Goal: Task Accomplishment & Management: Manage account settings

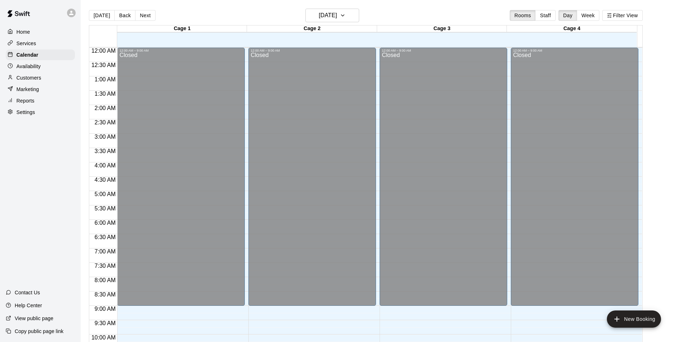
scroll to position [387, 0]
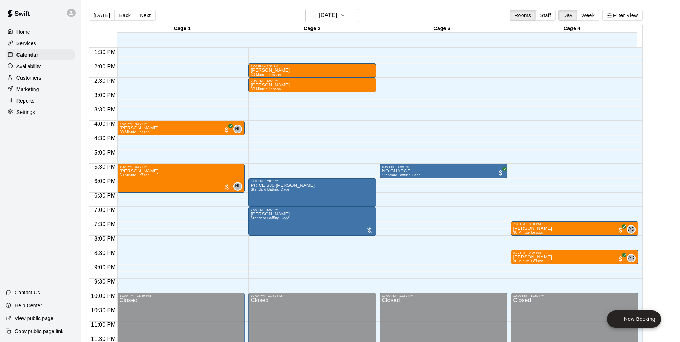
click at [392, 201] on div "12:00 AM – 9:00 AM Closed 12:00 PM – 12:30 PM [PERSON_NAME] Standard Batting Ca…" at bounding box center [444, 6] width 128 height 688
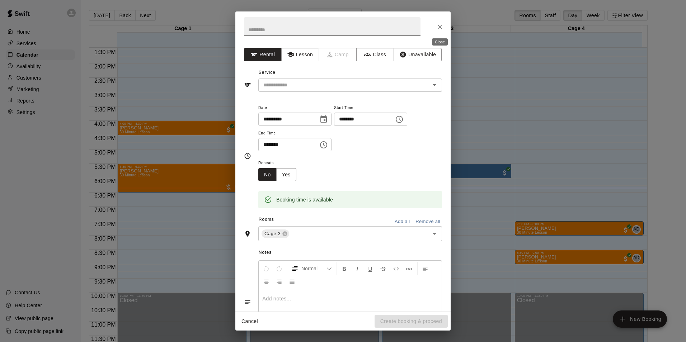
click at [438, 28] on icon "Close" at bounding box center [439, 27] width 4 height 4
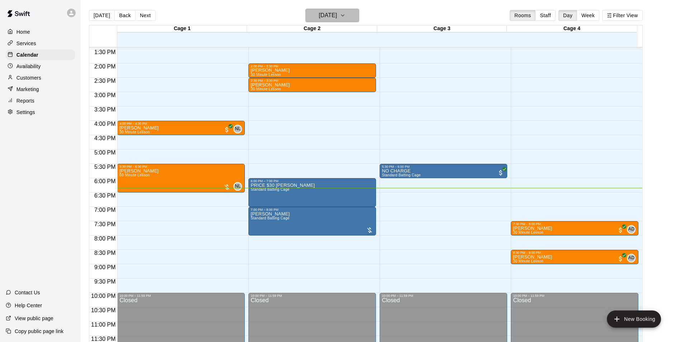
click at [319, 13] on h6 "[DATE]" at bounding box center [328, 15] width 18 height 10
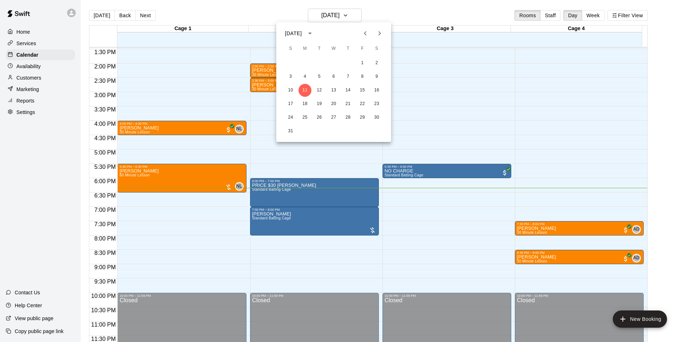
click at [34, 79] on div at bounding box center [343, 171] width 686 height 342
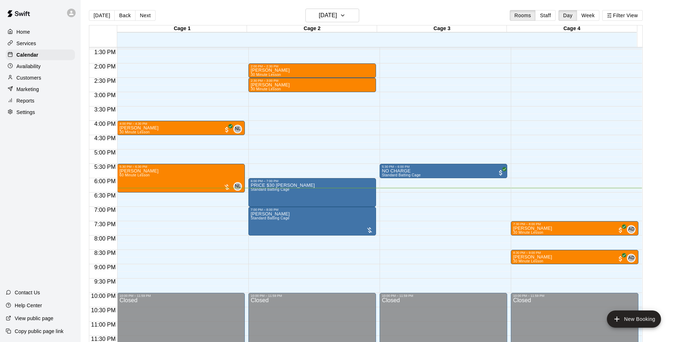
click at [34, 79] on p "Customers" at bounding box center [28, 77] width 25 height 7
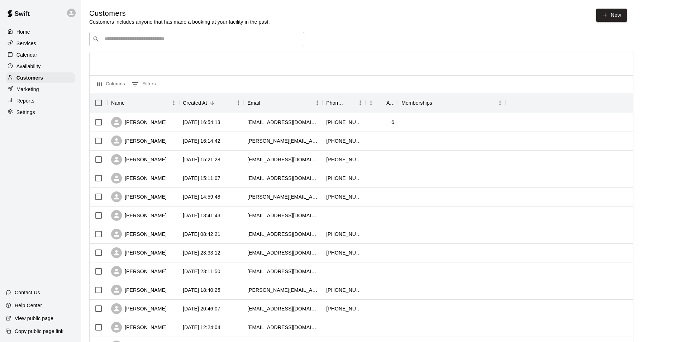
click at [33, 44] on p "Services" at bounding box center [26, 43] width 20 height 7
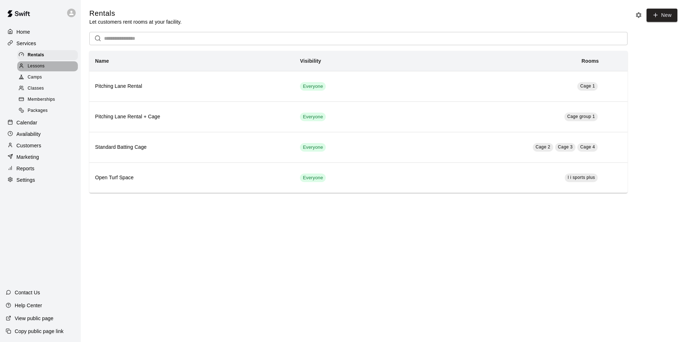
click at [41, 65] on span "Lessons" at bounding box center [36, 66] width 17 height 7
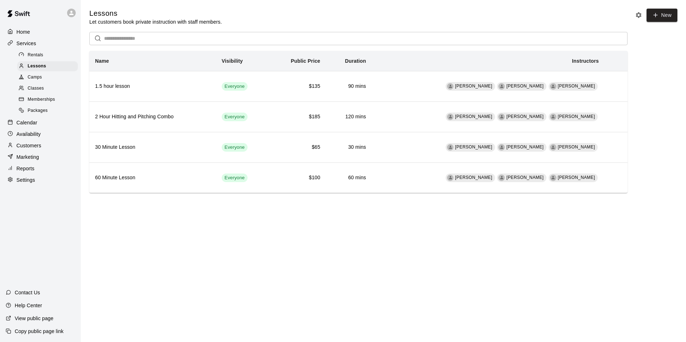
click at [51, 113] on div "Packages" at bounding box center [47, 111] width 61 height 10
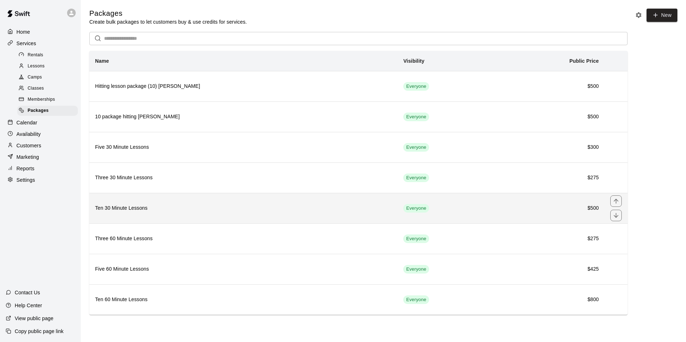
click at [191, 205] on th "Ten 30 Minute Lessons" at bounding box center [243, 208] width 308 height 30
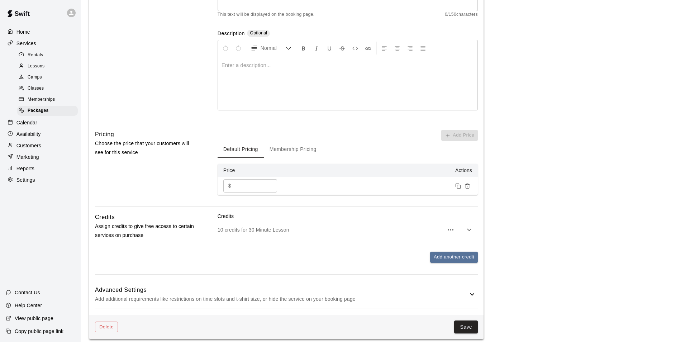
scroll to position [143, 0]
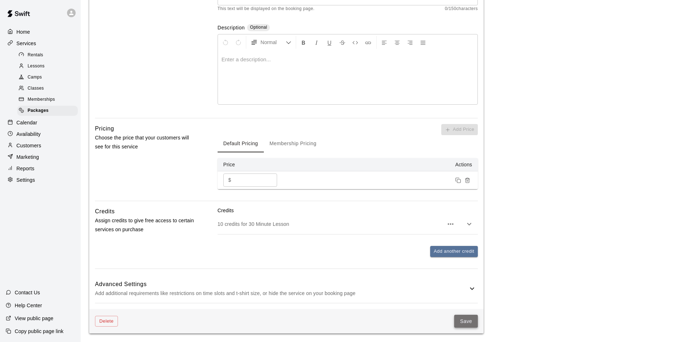
click at [465, 322] on button "Save" at bounding box center [466, 321] width 24 height 13
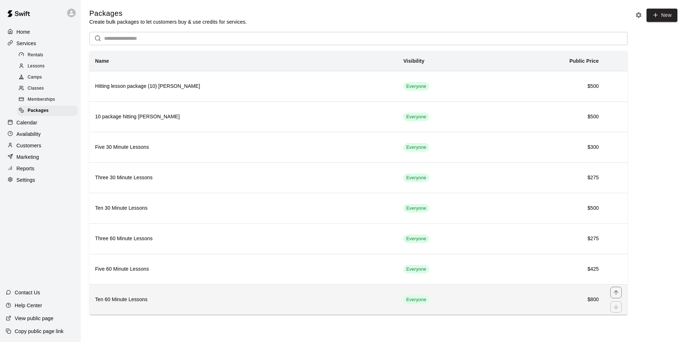
click at [152, 302] on h6 "Ten 60 Minute Lessons" at bounding box center [243, 300] width 297 height 8
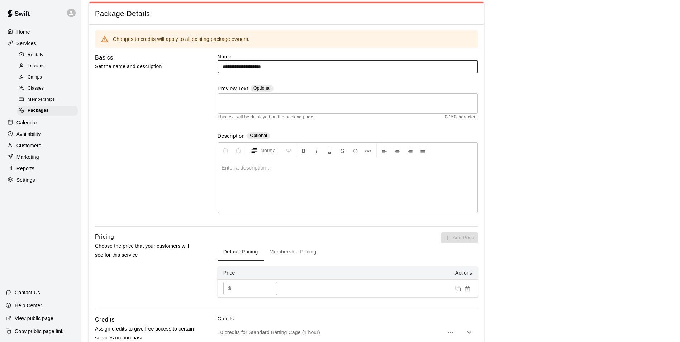
scroll to position [36, 0]
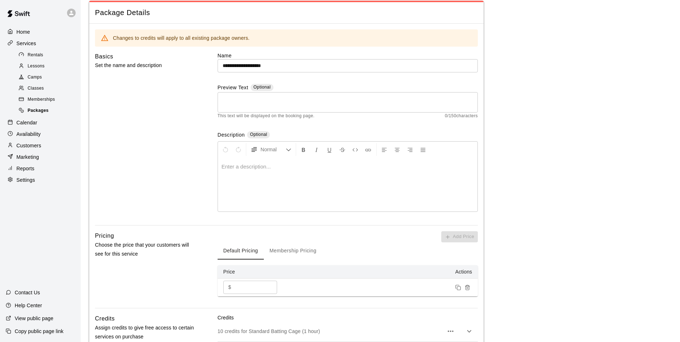
click at [45, 114] on span "Packages" at bounding box center [38, 110] width 21 height 7
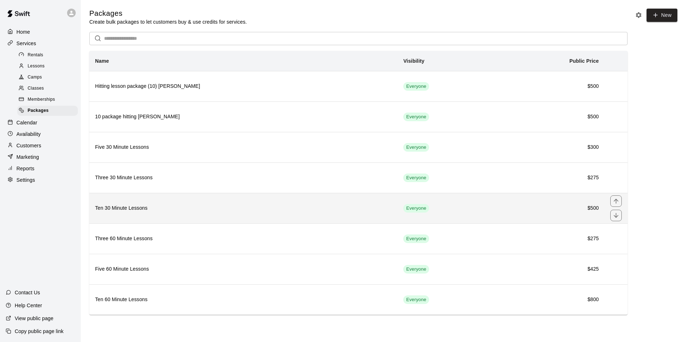
click at [170, 214] on th "Ten 30 Minute Lessons" at bounding box center [243, 208] width 308 height 30
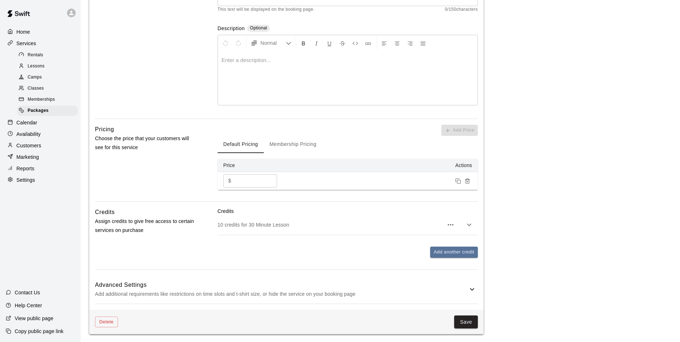
scroll to position [143, 0]
drag, startPoint x: 442, startPoint y: 250, endPoint x: 330, endPoint y: 247, distance: 111.9
click at [322, 247] on div "Add another credit" at bounding box center [348, 251] width 260 height 11
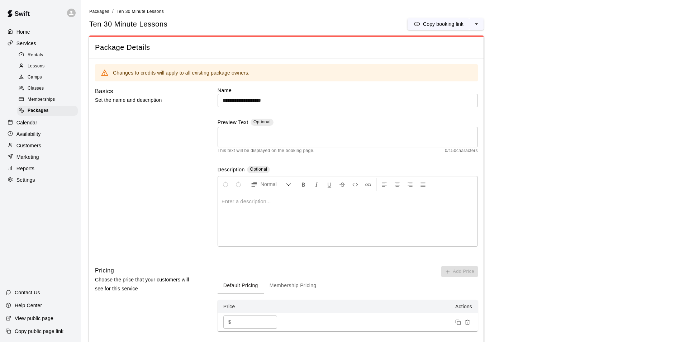
scroll to position [0, 0]
click at [32, 146] on p "Customers" at bounding box center [28, 145] width 25 height 7
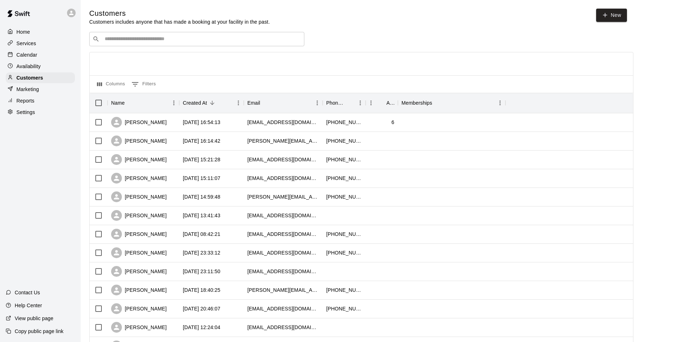
click at [179, 41] on input "Search customers by name or email" at bounding box center [202, 38] width 199 height 7
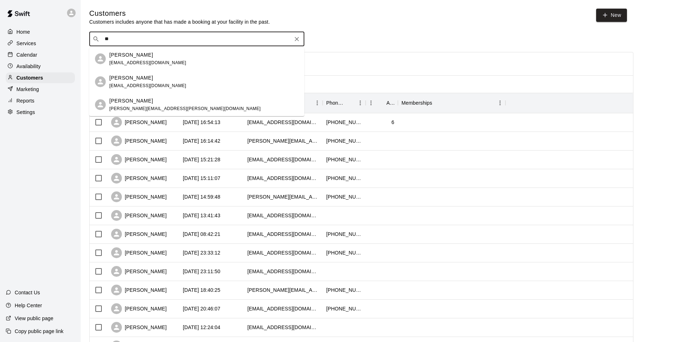
type input "*"
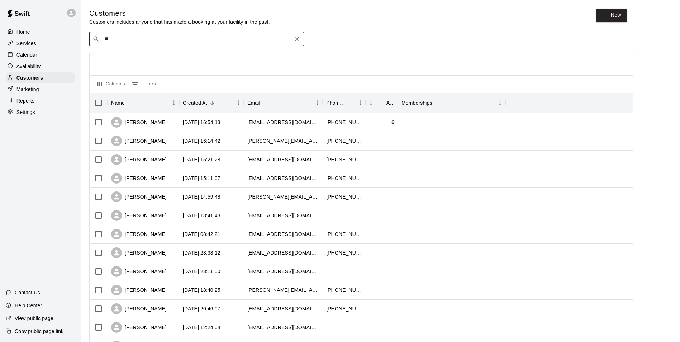
type input "***"
click at [155, 58] on div "[PERSON_NAME]" at bounding box center [147, 55] width 77 height 8
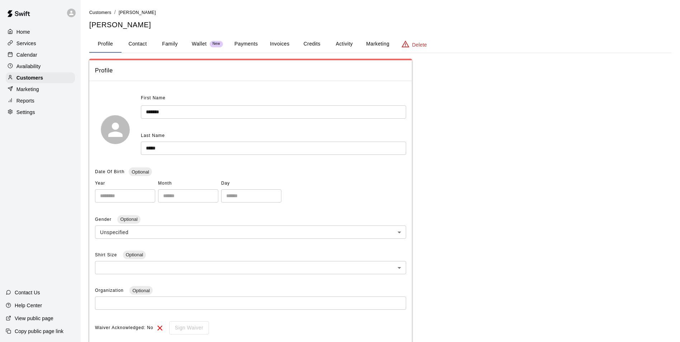
click at [303, 42] on button "Credits" at bounding box center [312, 43] width 32 height 17
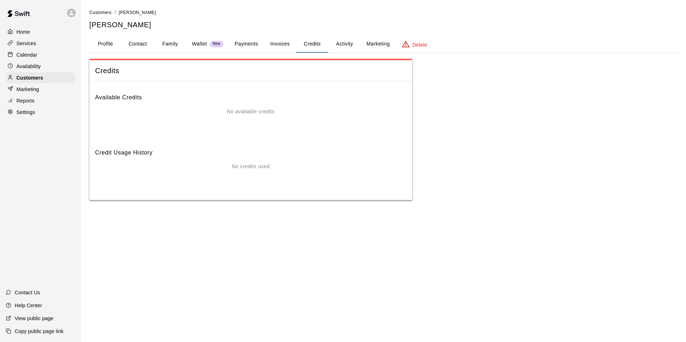
click at [247, 123] on div "No available credits" at bounding box center [250, 122] width 311 height 29
click at [247, 115] on p "No available credits" at bounding box center [251, 112] width 48 height 8
click at [196, 43] on p "Wallet" at bounding box center [199, 44] width 15 height 8
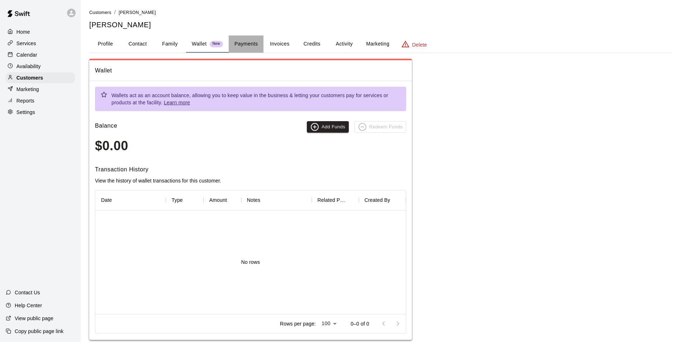
click at [241, 40] on button "Payments" at bounding box center [246, 43] width 35 height 17
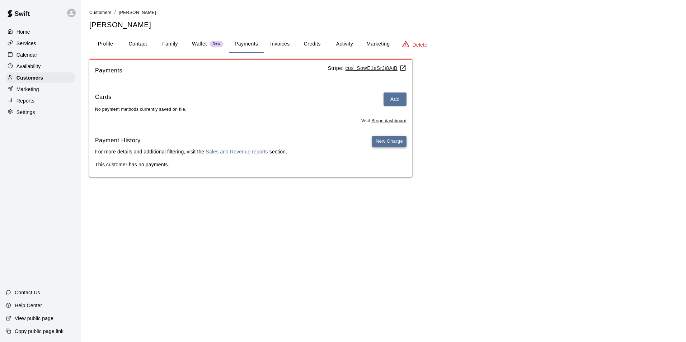
click at [397, 141] on button "New Charge" at bounding box center [389, 141] width 34 height 11
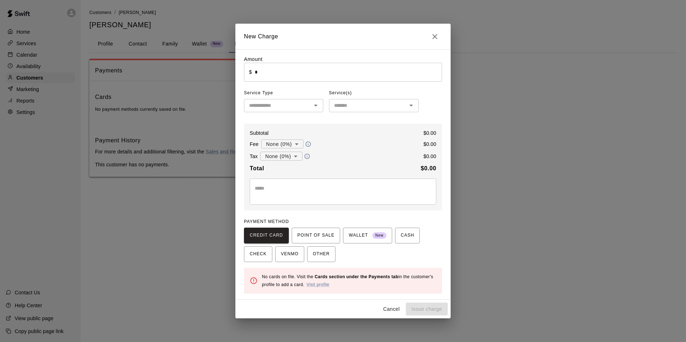
click at [434, 37] on icon "Close" at bounding box center [434, 36] width 9 height 9
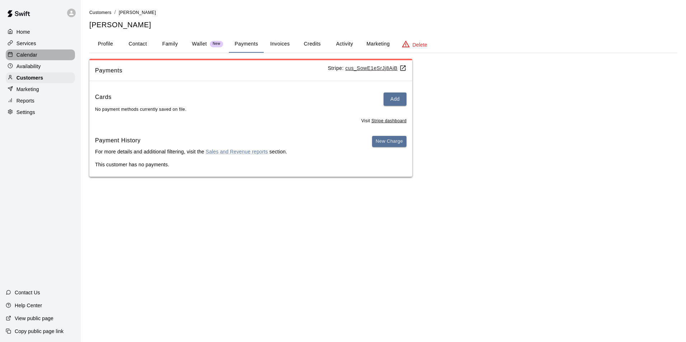
click at [28, 58] on p "Calendar" at bounding box center [26, 54] width 21 height 7
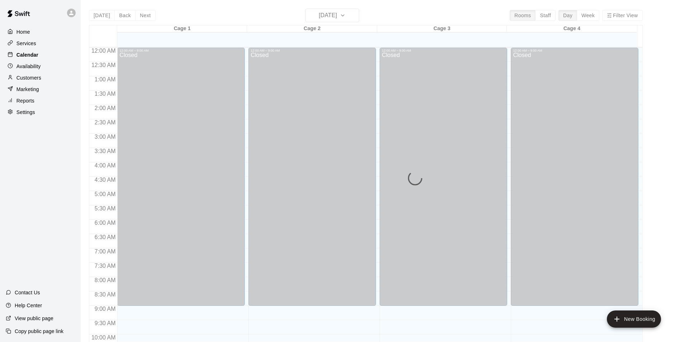
scroll to position [364, 0]
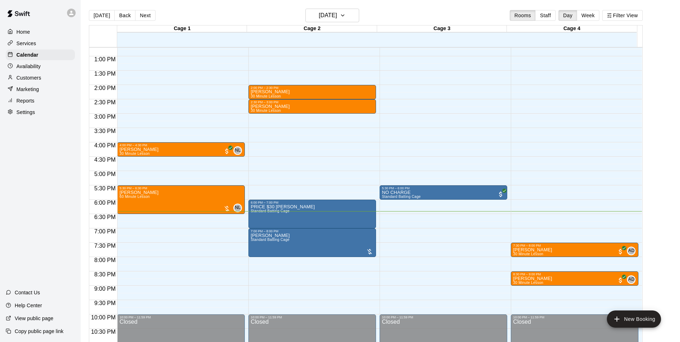
click at [38, 44] on div "Services" at bounding box center [40, 43] width 69 height 11
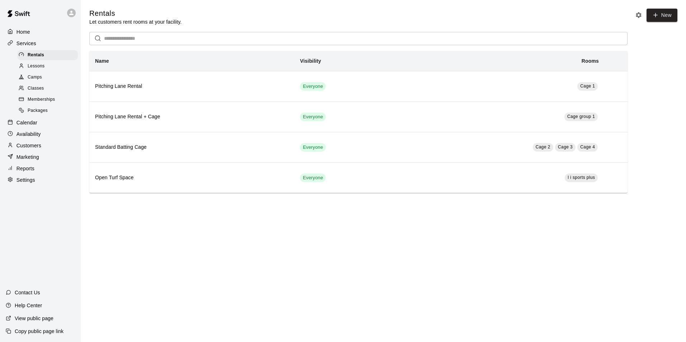
click at [49, 112] on div "Packages" at bounding box center [47, 111] width 61 height 10
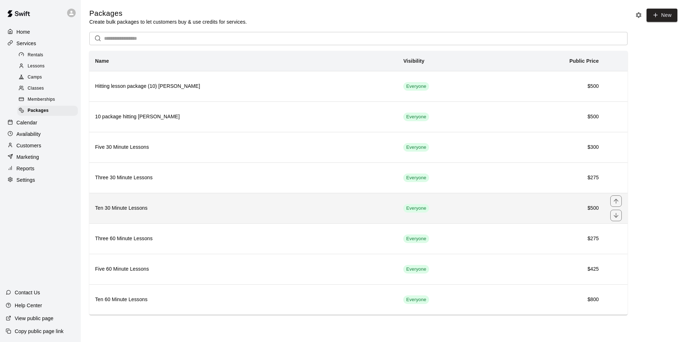
click at [138, 209] on h6 "Ten 30 Minute Lessons" at bounding box center [243, 208] width 297 height 8
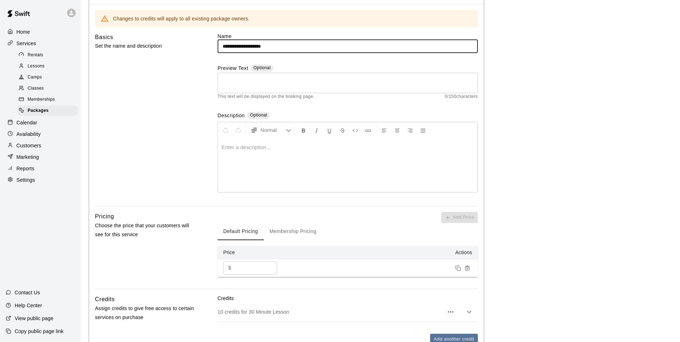
scroll to position [108, 0]
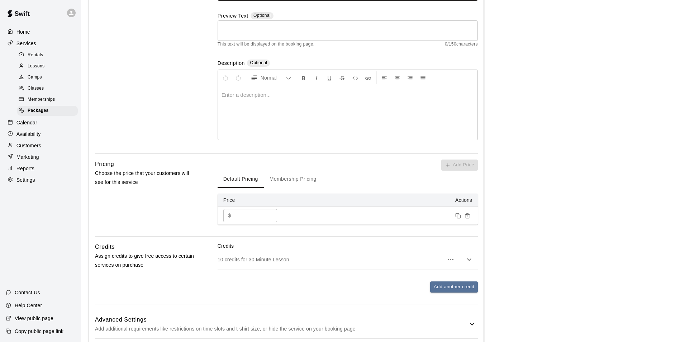
click at [288, 179] on button "Membership Pricing" at bounding box center [293, 179] width 58 height 17
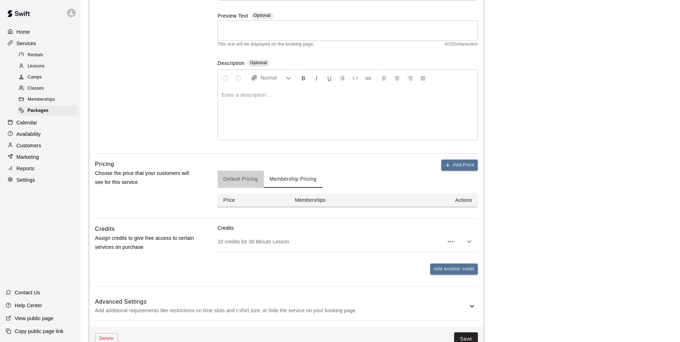
click at [248, 180] on button "Default Pricing" at bounding box center [241, 179] width 46 height 17
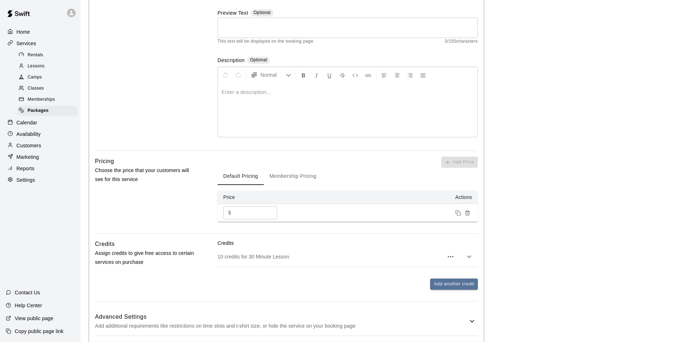
scroll to position [143, 0]
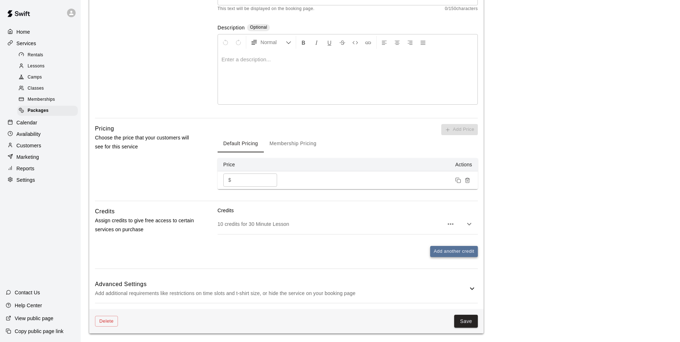
click at [448, 251] on button "Add another credit" at bounding box center [454, 251] width 48 height 11
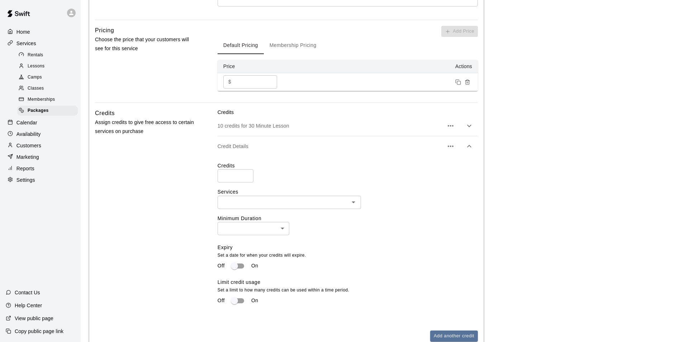
scroll to position [286, 0]
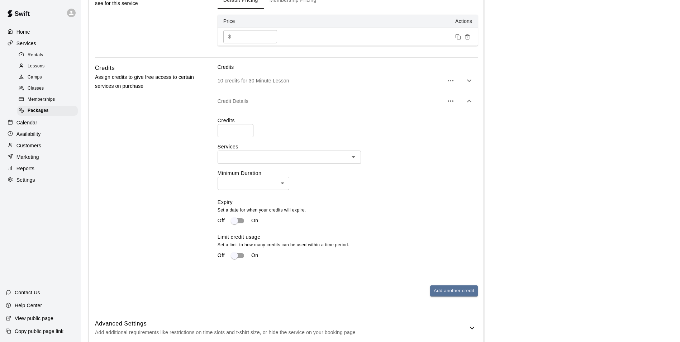
click at [320, 151] on div "​" at bounding box center [289, 157] width 143 height 13
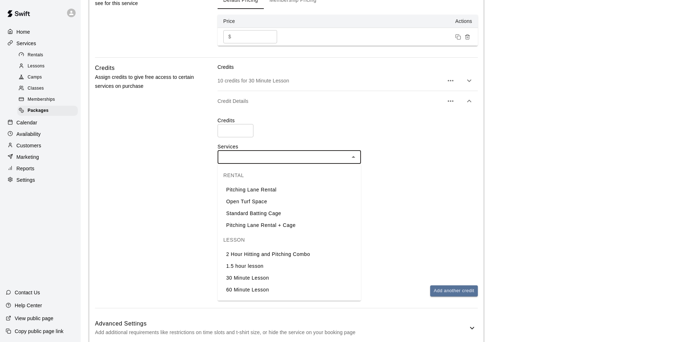
click at [318, 118] on label "Credits" at bounding box center [348, 120] width 260 height 7
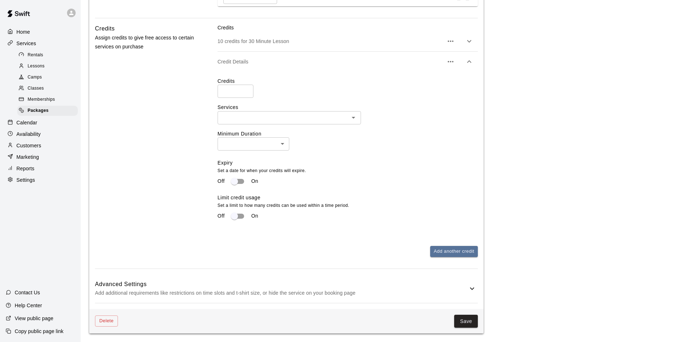
scroll to position [328, 0]
click at [469, 322] on button "Save" at bounding box center [466, 321] width 24 height 13
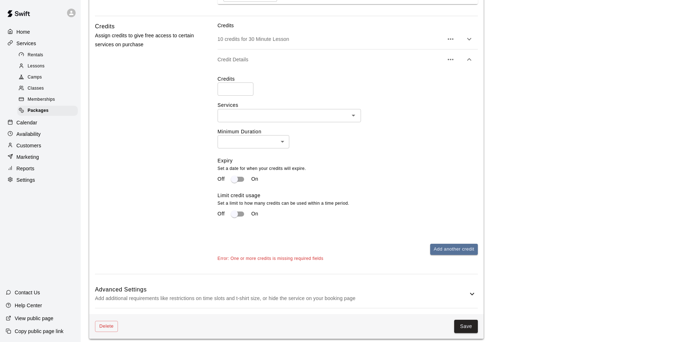
click at [34, 149] on p "Customers" at bounding box center [28, 145] width 25 height 7
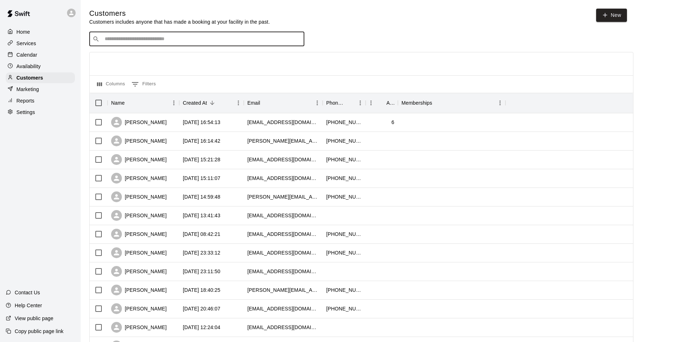
click at [151, 40] on input "Search customers by name or email" at bounding box center [202, 38] width 199 height 7
type input "****"
drag, startPoint x: 132, startPoint y: 48, endPoint x: 142, endPoint y: 53, distance: 11.9
click at [144, 53] on div "[PERSON_NAME]" at bounding box center [147, 55] width 77 height 8
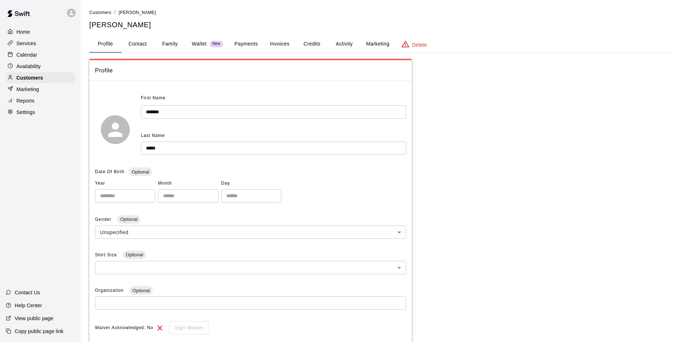
click at [361, 48] on button "Marketing" at bounding box center [377, 43] width 35 height 17
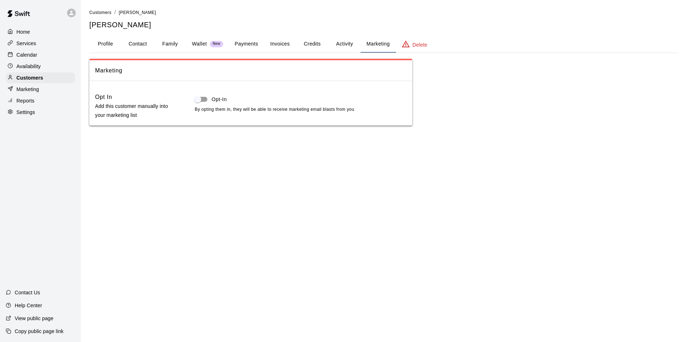
click at [347, 48] on button "Activity" at bounding box center [344, 43] width 32 height 17
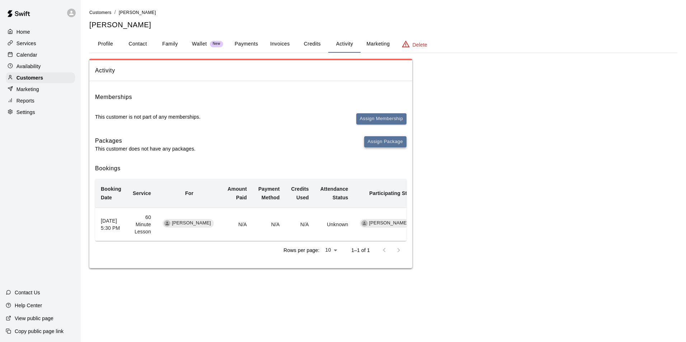
click at [382, 142] on button "Assign Package" at bounding box center [385, 141] width 42 height 11
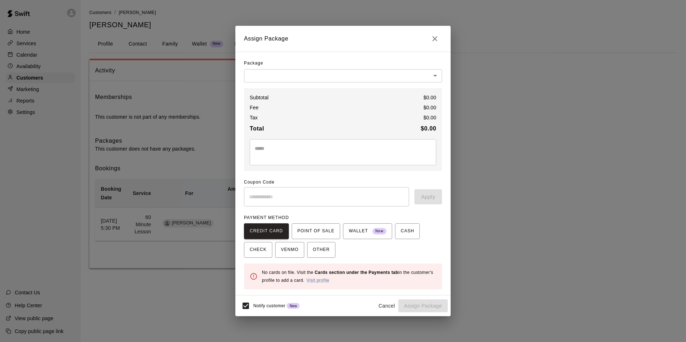
click at [256, 78] on body "Home Services Calendar Availability Customers Marketing Reports Settings Contac…" at bounding box center [343, 141] width 686 height 283
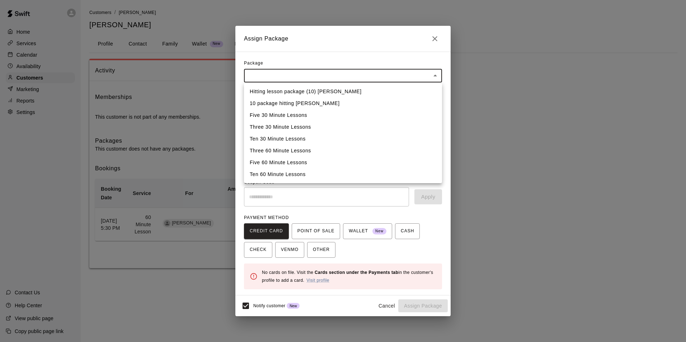
click at [279, 138] on li "Ten 30 Minute Lessons" at bounding box center [343, 139] width 198 height 12
type input "**********"
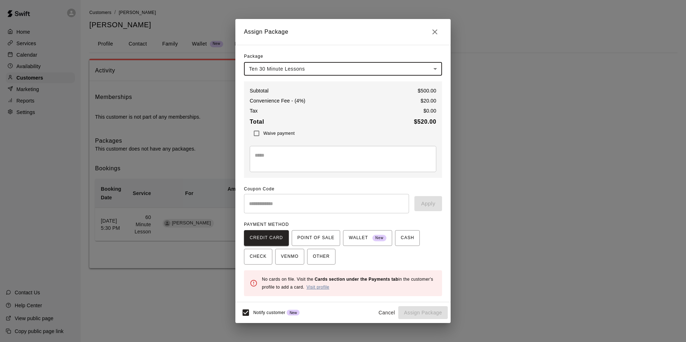
click at [316, 286] on link "Visit profile" at bounding box center [317, 287] width 23 height 5
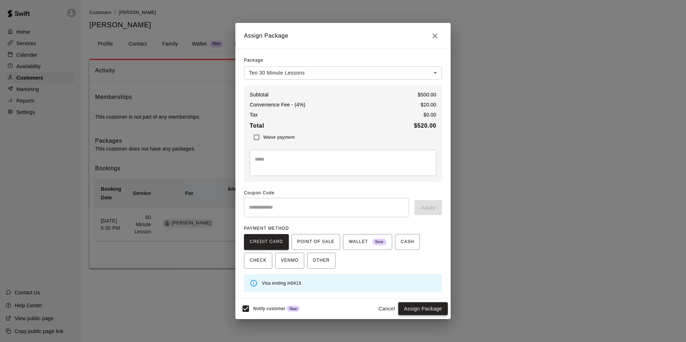
click at [422, 305] on button "Assign Package" at bounding box center [422, 308] width 49 height 13
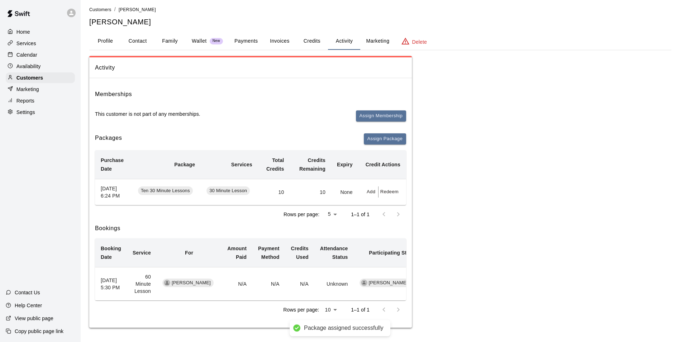
scroll to position [10, 0]
click at [35, 55] on p "Calendar" at bounding box center [26, 54] width 21 height 7
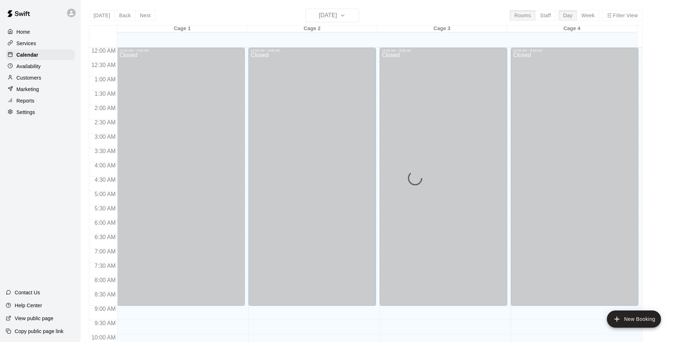
scroll to position [364, 0]
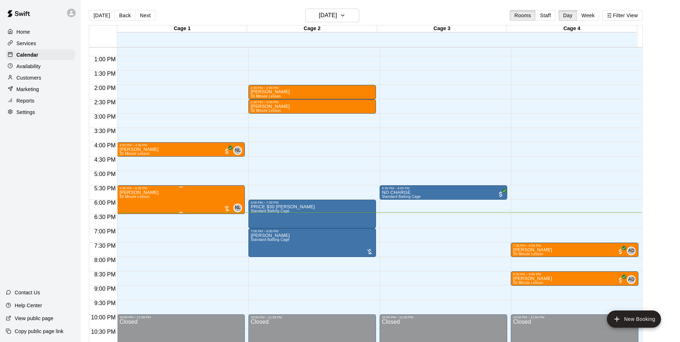
click at [127, 215] on img "edit" at bounding box center [126, 216] width 8 height 8
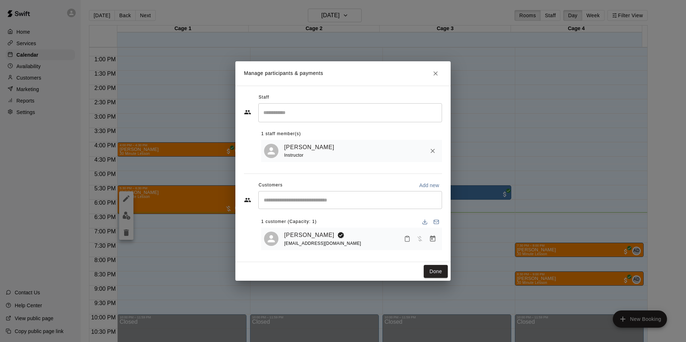
click at [364, 193] on div "​" at bounding box center [350, 200] width 184 height 18
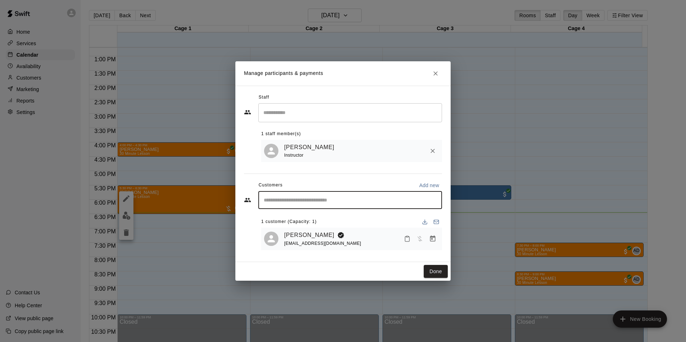
click at [350, 169] on div "Staff ​ 1 staff member(s) [PERSON_NAME] Instructor Customers Add new ​ 1 custom…" at bounding box center [343, 174] width 198 height 164
click at [347, 200] on input "Start typing to search customers..." at bounding box center [349, 199] width 177 height 7
type input "*"
click at [314, 197] on input "Start typing to search customers..." at bounding box center [349, 199] width 177 height 7
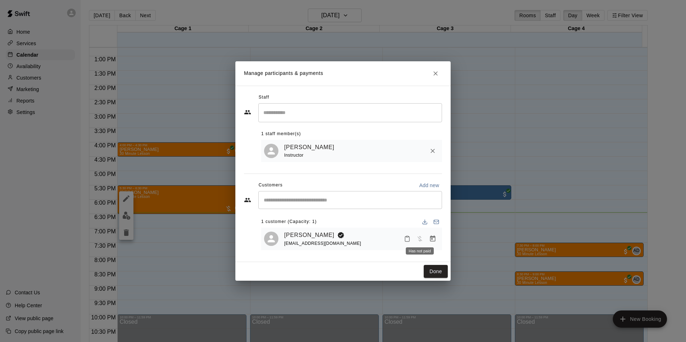
click at [421, 240] on span "Has not paid" at bounding box center [419, 239] width 13 height 6
click at [431, 240] on icon "Manage bookings & payment" at bounding box center [432, 238] width 7 height 7
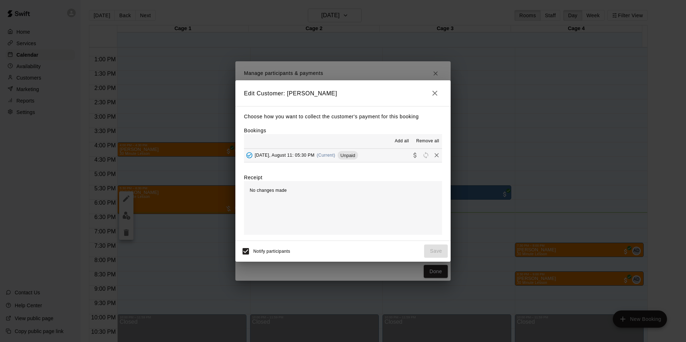
click at [292, 158] on span "[DATE], August 11: 05:30 PM" at bounding box center [285, 155] width 60 height 5
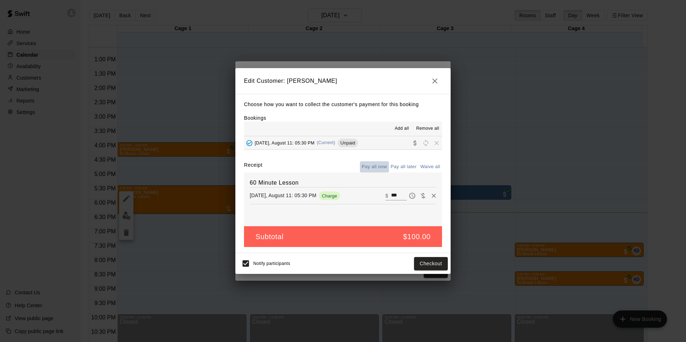
click at [375, 167] on button "Pay all now" at bounding box center [374, 166] width 29 height 11
click at [426, 267] on button "Checkout" at bounding box center [431, 263] width 34 height 13
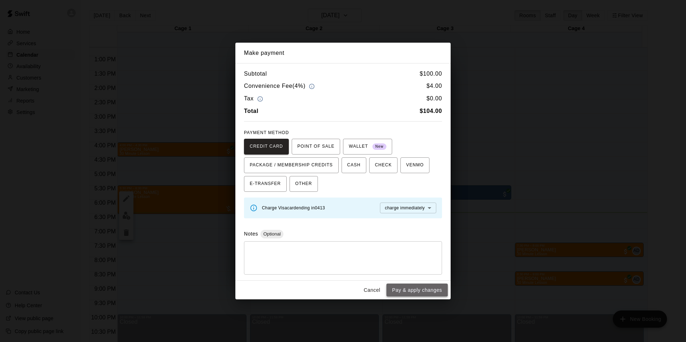
click at [415, 286] on button "Pay & apply changes" at bounding box center [416, 290] width 61 height 13
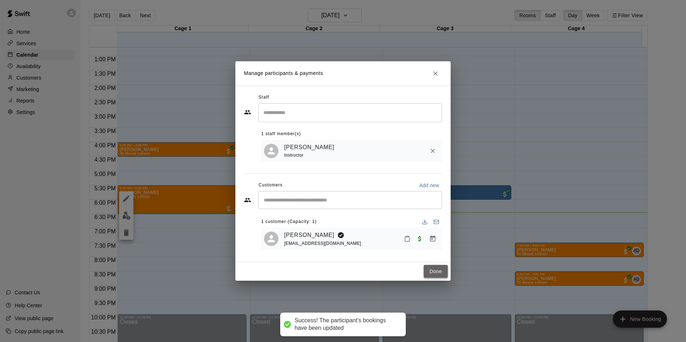
click at [441, 270] on button "Done" at bounding box center [435, 271] width 24 height 13
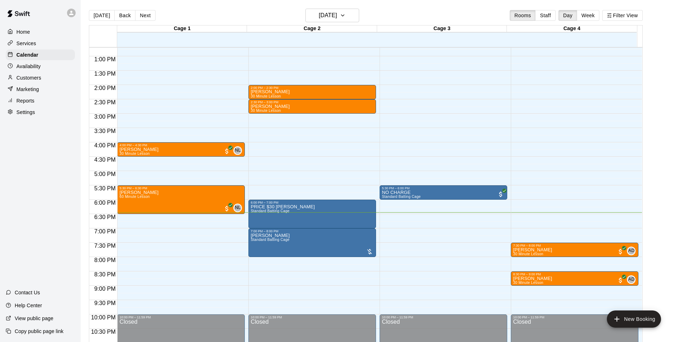
click at [346, 155] on div "12:00 AM – 9:00 AM Closed 2:00 PM – 2:30 PM [PERSON_NAME] 30 Minute Lesson 2:30…" at bounding box center [312, 27] width 128 height 688
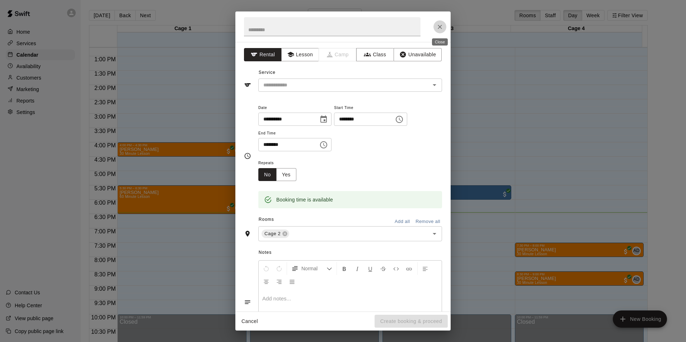
click at [443, 24] on icon "Close" at bounding box center [439, 26] width 7 height 7
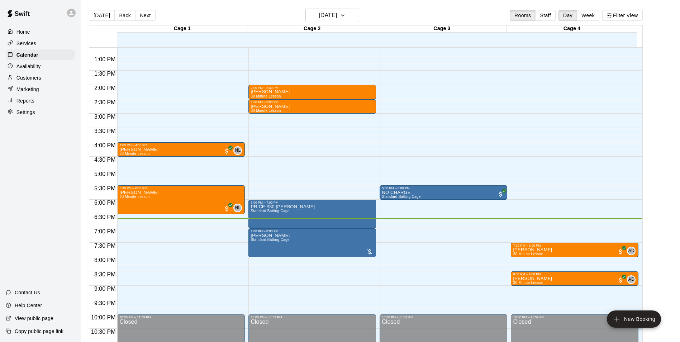
click at [45, 80] on div "Customers" at bounding box center [40, 77] width 69 height 11
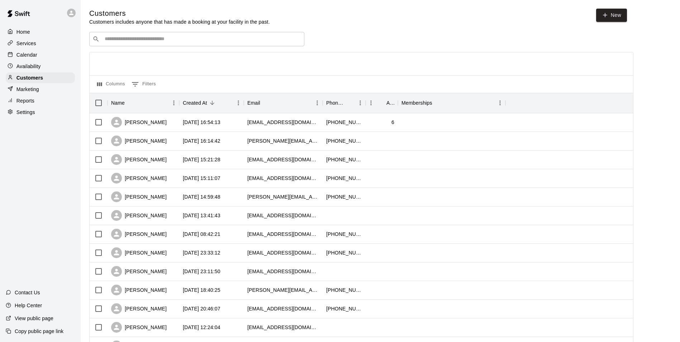
click at [142, 35] on div "​ ​" at bounding box center [196, 39] width 215 height 14
click at [40, 56] on div "Calendar" at bounding box center [40, 54] width 69 height 11
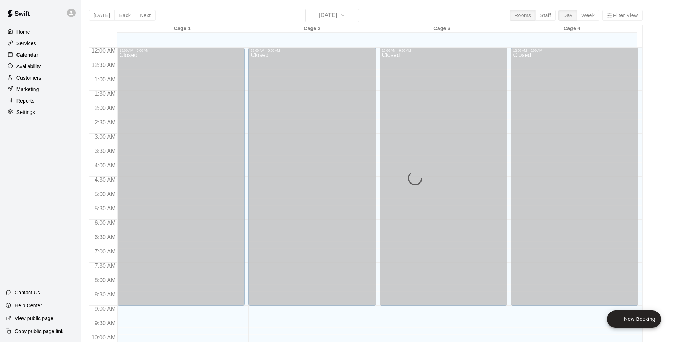
scroll to position [364, 0]
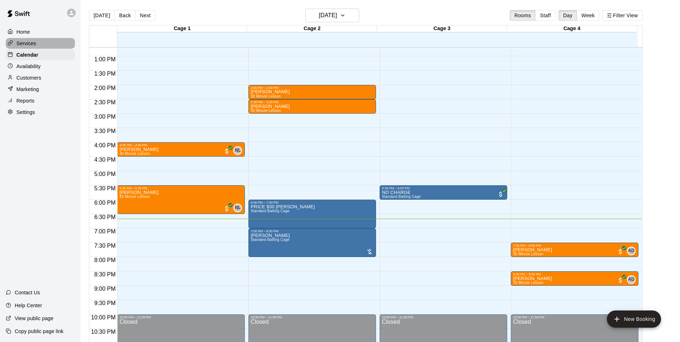
click at [42, 41] on div "Services" at bounding box center [40, 43] width 69 height 11
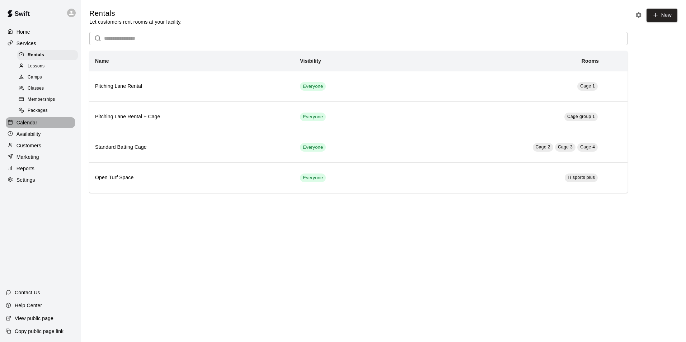
click at [36, 126] on p "Calendar" at bounding box center [26, 122] width 21 height 7
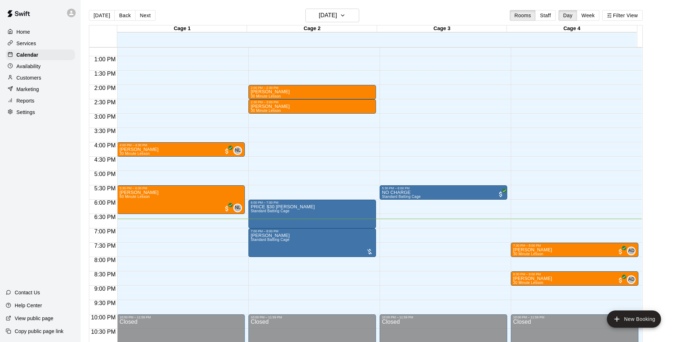
scroll to position [328, 0]
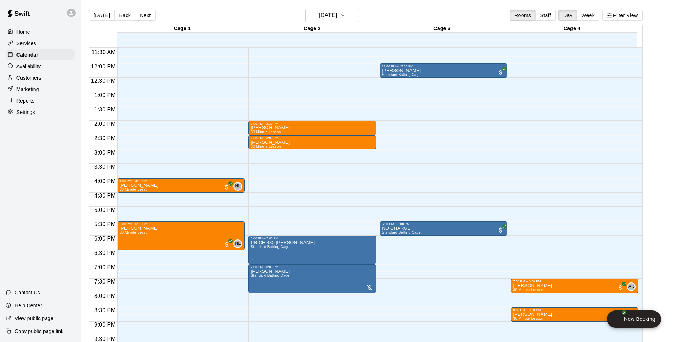
click at [34, 80] on p "Customers" at bounding box center [28, 77] width 25 height 7
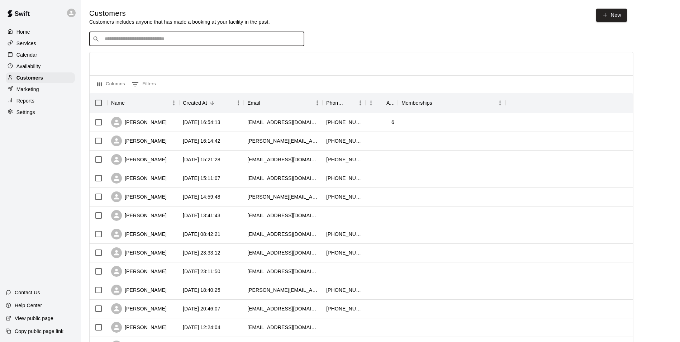
click at [172, 38] on input "Search customers by name or email" at bounding box center [202, 38] width 199 height 7
type input "*"
click at [30, 79] on p "Customers" at bounding box center [29, 77] width 27 height 7
click at [110, 36] on input "Search customers by name or email" at bounding box center [202, 38] width 199 height 7
type input "*"
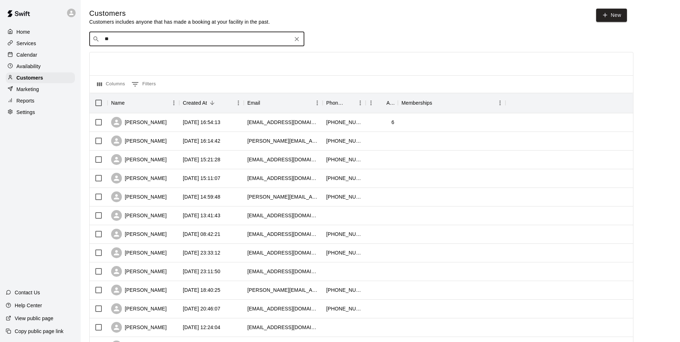
type input "*"
click at [31, 55] on p "Calendar" at bounding box center [26, 54] width 21 height 7
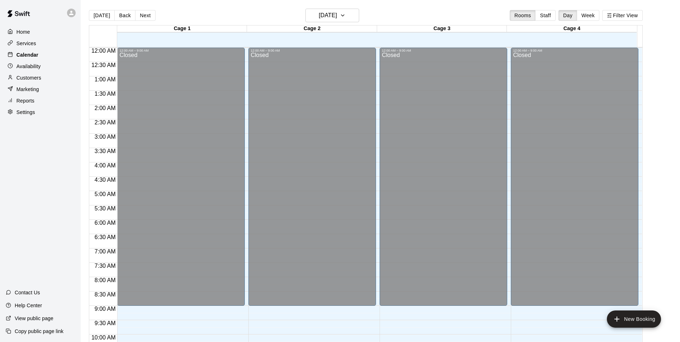
scroll to position [364, 0]
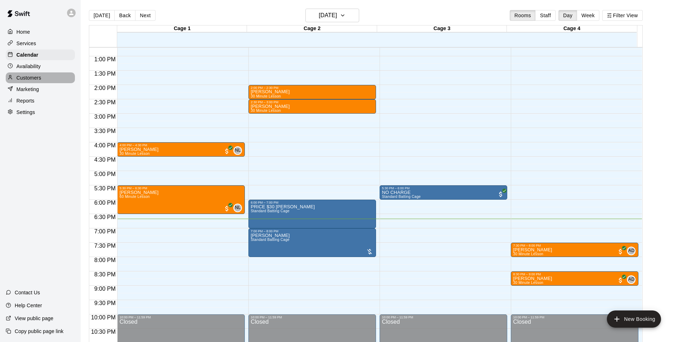
click at [30, 76] on p "Customers" at bounding box center [28, 77] width 25 height 7
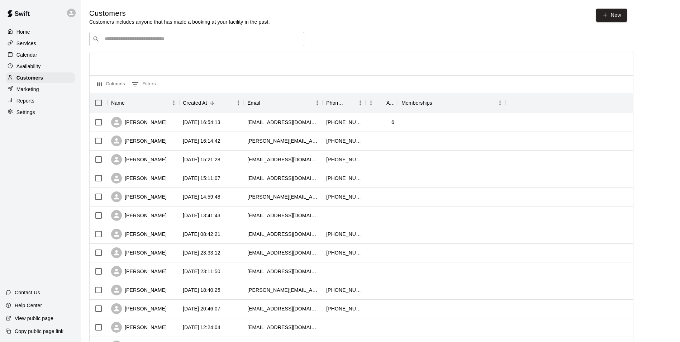
click at [176, 44] on div "​ ​" at bounding box center [196, 39] width 215 height 14
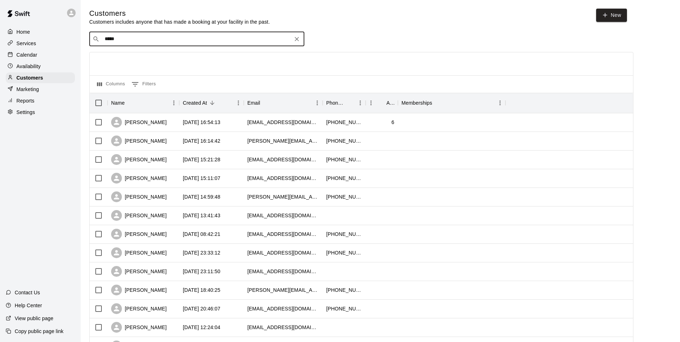
type input "******"
click at [162, 56] on div "[PERSON_NAME]" at bounding box center [147, 55] width 77 height 8
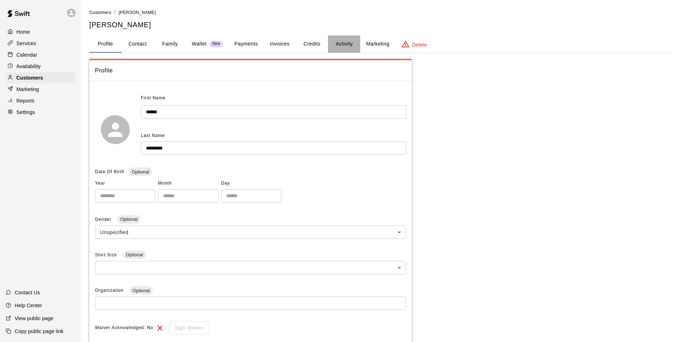
click at [343, 44] on button "Activity" at bounding box center [344, 43] width 32 height 17
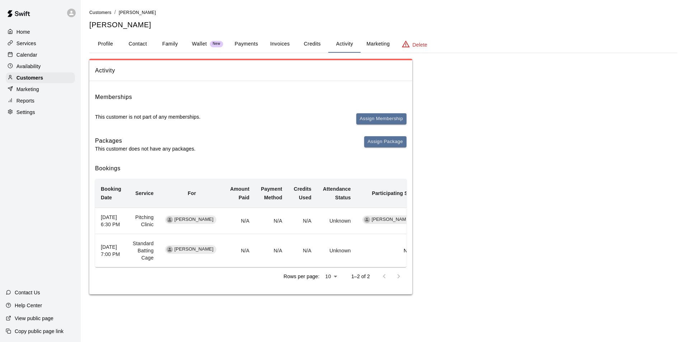
click at [142, 42] on button "Contact" at bounding box center [138, 43] width 32 height 17
select select "**"
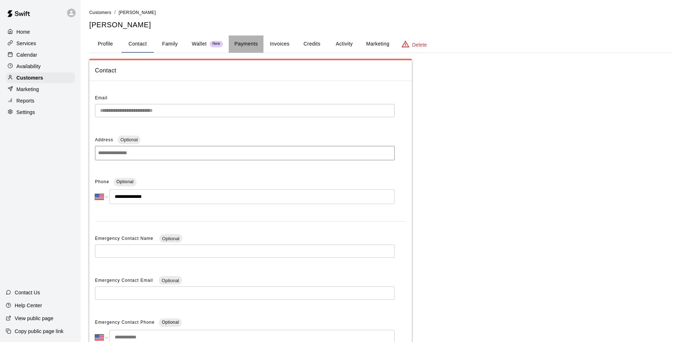
click at [244, 38] on button "Payments" at bounding box center [246, 43] width 35 height 17
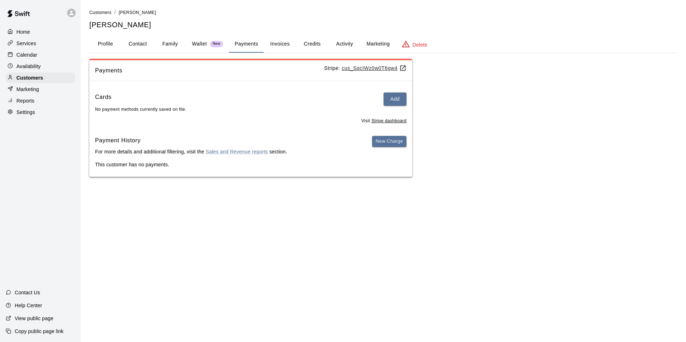
click at [24, 54] on p "Calendar" at bounding box center [26, 54] width 21 height 7
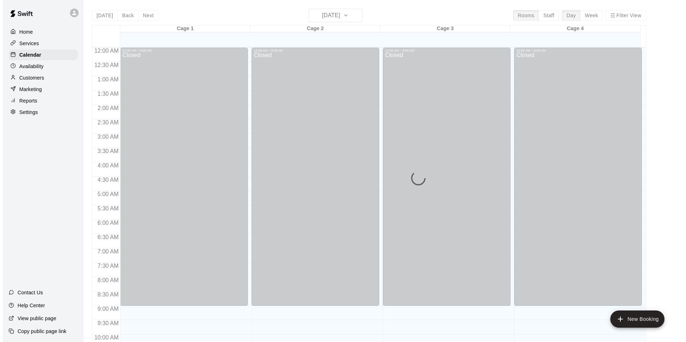
scroll to position [364, 0]
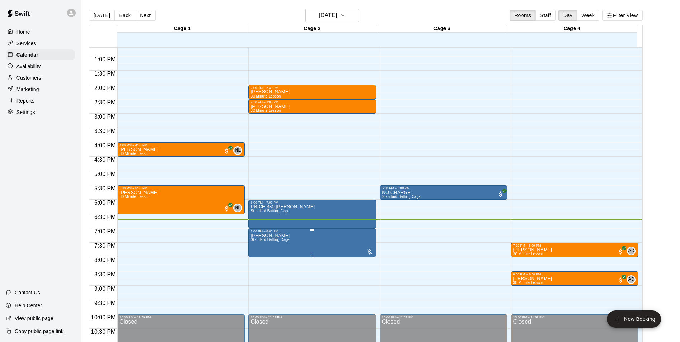
click at [259, 259] on img "edit" at bounding box center [258, 259] width 8 height 8
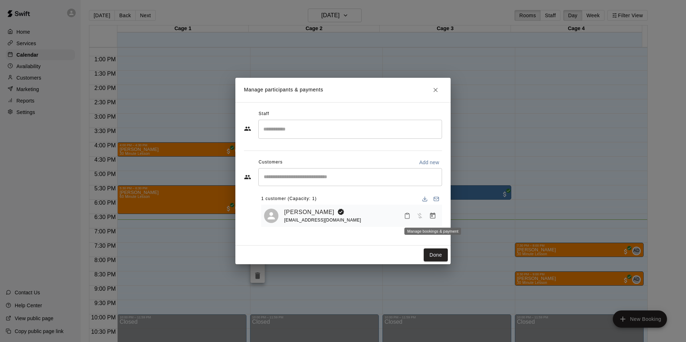
click at [434, 217] on icon "Manage bookings & payment" at bounding box center [432, 215] width 7 height 7
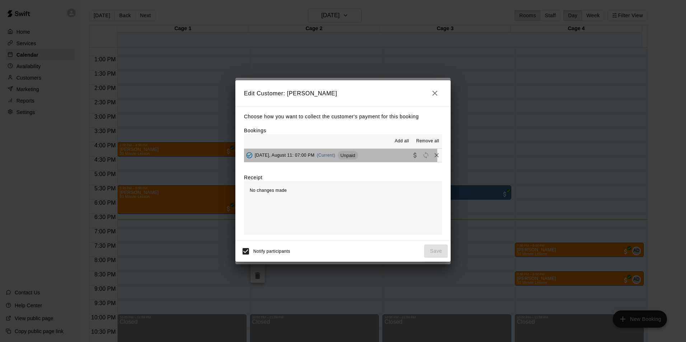
click at [283, 157] on span "[DATE], August 11: 07:00 PM" at bounding box center [285, 155] width 60 height 5
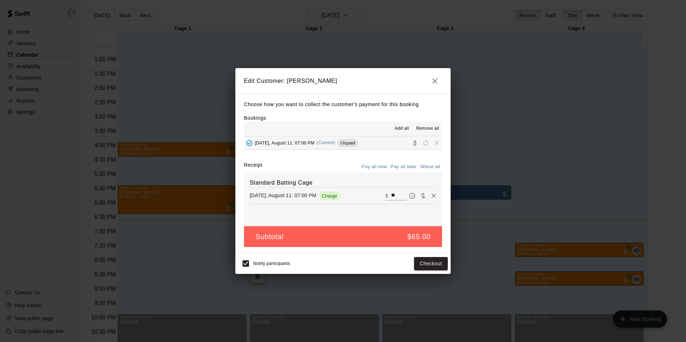
click at [392, 200] on input "**" at bounding box center [399, 195] width 16 height 9
click at [394, 194] on input "**" at bounding box center [399, 195] width 16 height 9
drag, startPoint x: 392, startPoint y: 193, endPoint x: 371, endPoint y: 196, distance: 21.1
click at [371, 196] on div "[DATE], August 11: 07:00 PM Charge ​ $ **" at bounding box center [343, 195] width 186 height 11
type input "*"
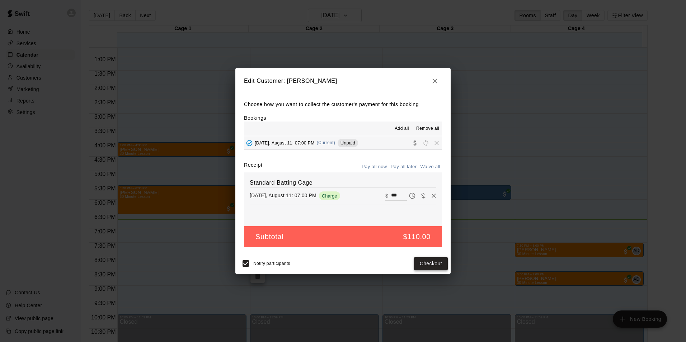
type input "***"
click at [437, 266] on button "Checkout" at bounding box center [431, 263] width 34 height 13
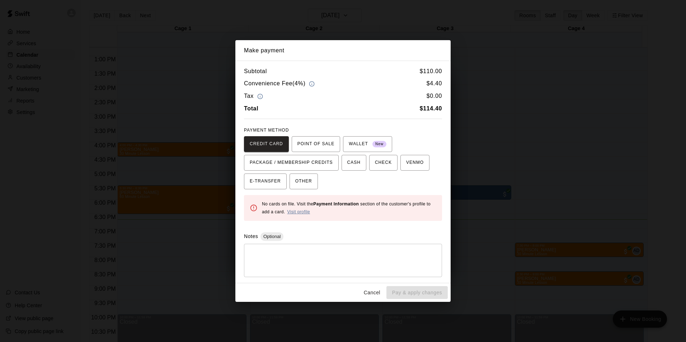
click at [300, 211] on link "Visit profile" at bounding box center [298, 211] width 23 height 5
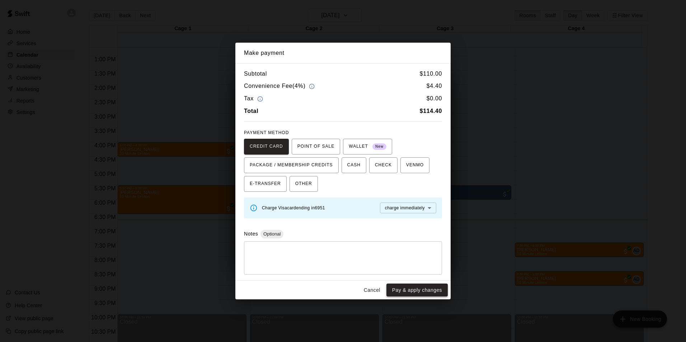
click at [404, 288] on button "Pay & apply changes" at bounding box center [416, 290] width 61 height 13
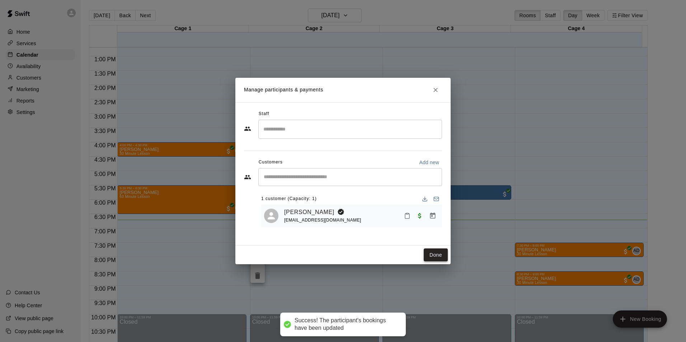
click at [434, 252] on button "Done" at bounding box center [435, 254] width 24 height 13
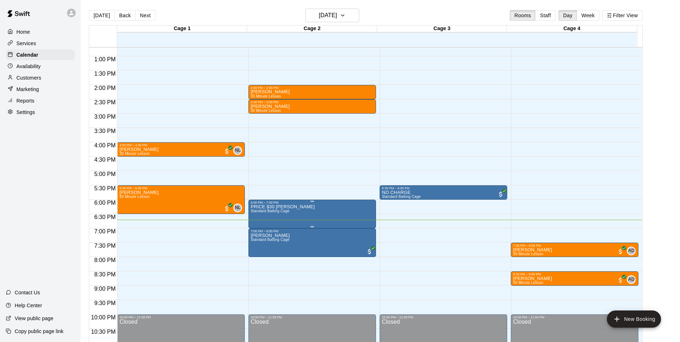
click at [293, 172] on div at bounding box center [343, 171] width 686 height 342
click at [260, 231] on img "edit" at bounding box center [258, 230] width 8 height 8
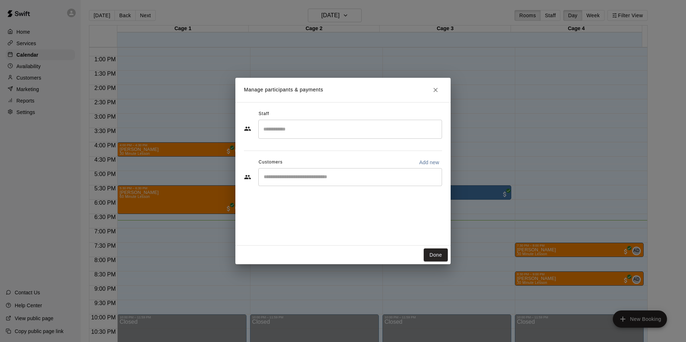
click at [298, 126] on input "Search staff" at bounding box center [349, 129] width 177 height 13
click at [250, 167] on div "Customers Add new" at bounding box center [343, 162] width 198 height 11
click at [293, 178] on input "Start typing to search customers..." at bounding box center [349, 177] width 177 height 7
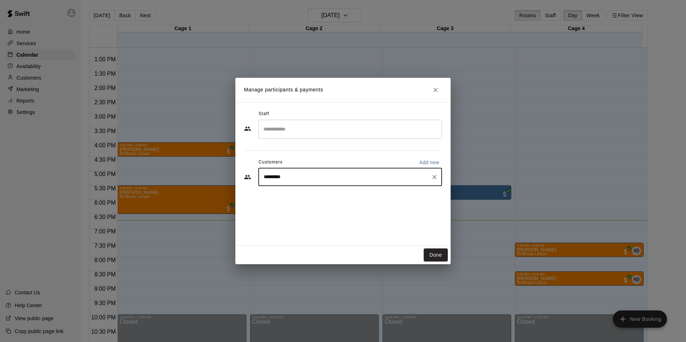
type input "*********"
click at [434, 164] on p "Add new" at bounding box center [429, 162] width 20 height 7
select select "**"
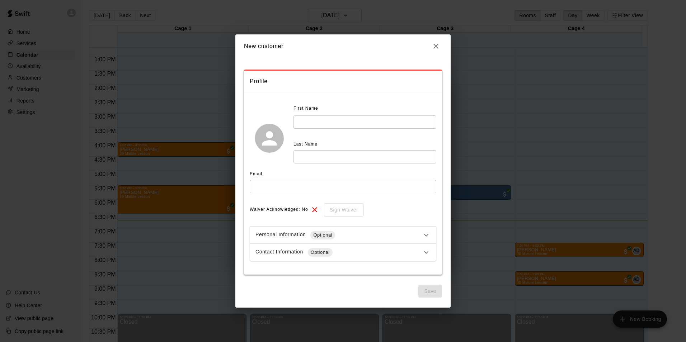
click at [339, 119] on input "text" at bounding box center [364, 121] width 143 height 13
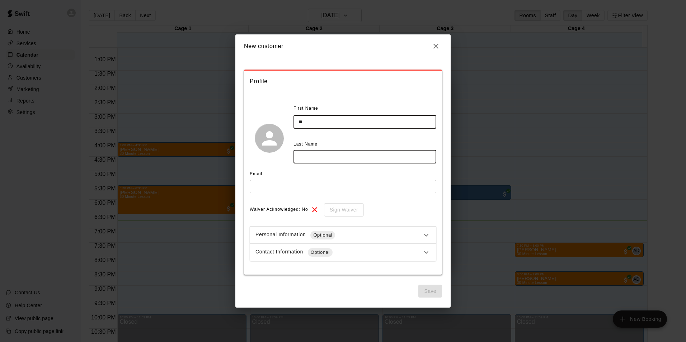
type input "*"
type input "*********"
click at [338, 150] on input "text" at bounding box center [364, 156] width 143 height 13
type input "*******"
click at [317, 186] on input "text" at bounding box center [343, 186] width 186 height 13
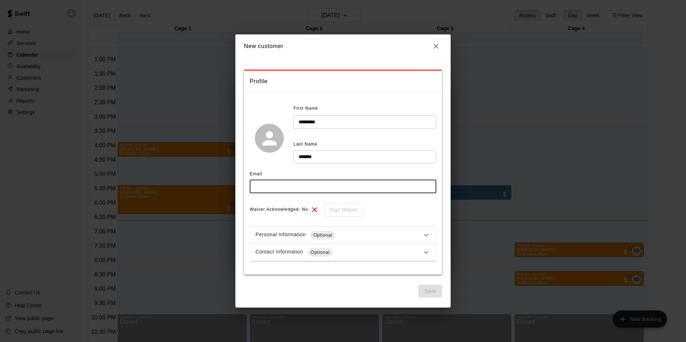
type input "*"
type input "**********"
click at [379, 229] on div "Personal Information Optional" at bounding box center [343, 235] width 186 height 17
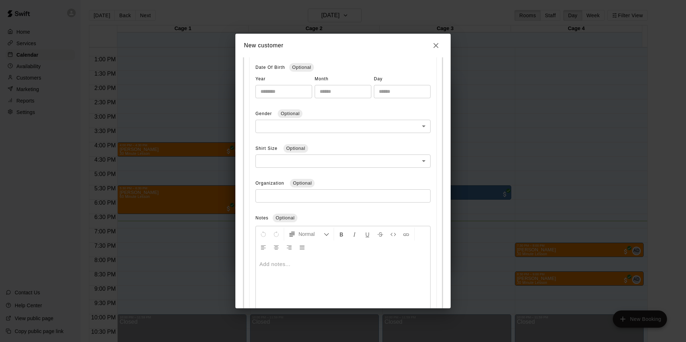
scroll to position [268, 0]
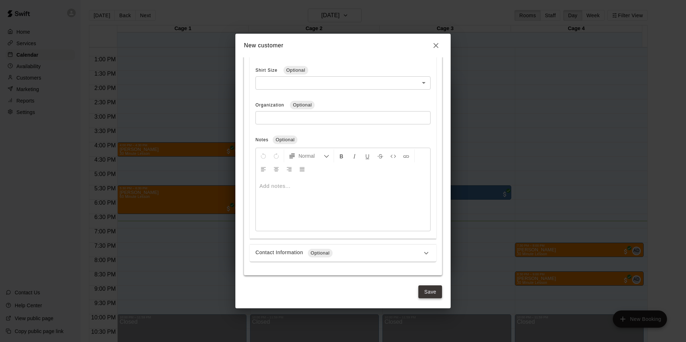
click at [434, 298] on button "Save" at bounding box center [430, 291] width 24 height 13
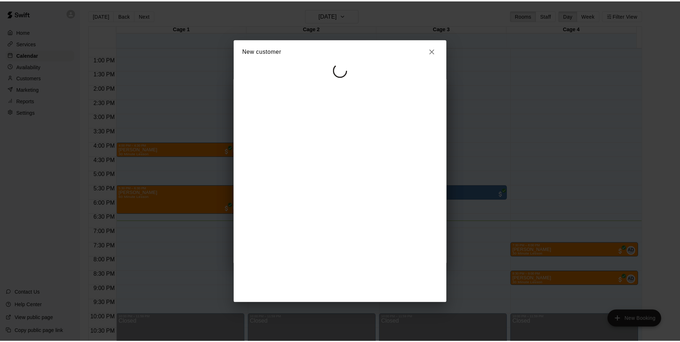
scroll to position [0, 0]
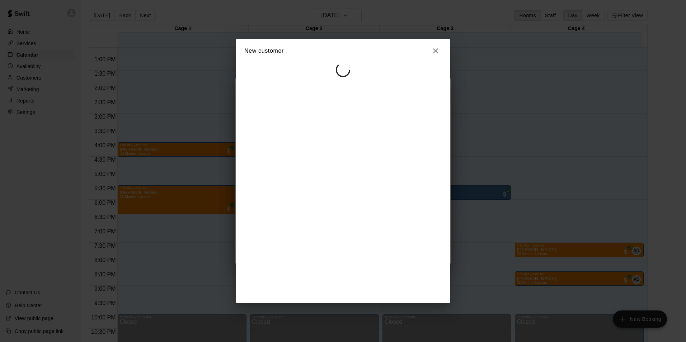
select select "**"
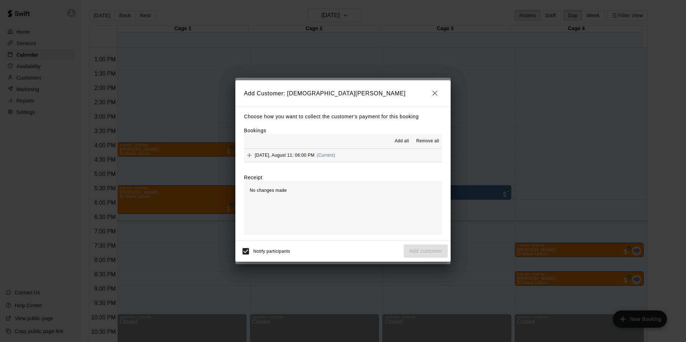
click at [281, 159] on div "[DATE], August 11: 06:00 PM (Current)" at bounding box center [289, 155] width 91 height 11
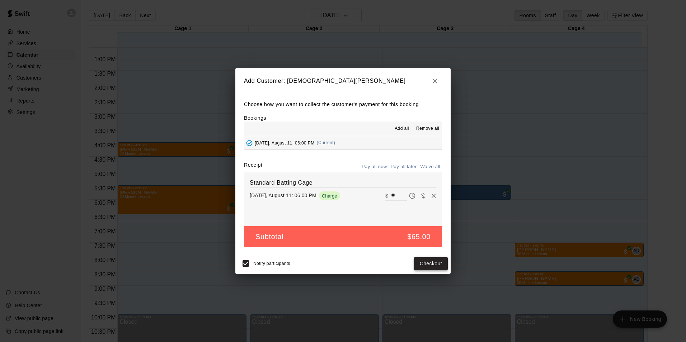
click at [426, 265] on button "Checkout" at bounding box center [431, 263] width 34 height 13
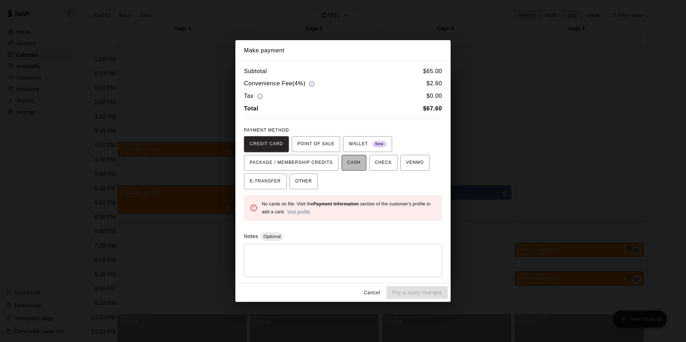
click at [350, 162] on span "CASH" at bounding box center [353, 162] width 13 height 11
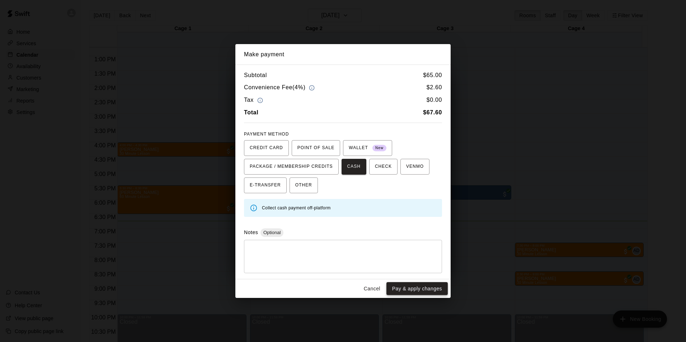
click at [428, 286] on button "Pay & apply changes" at bounding box center [416, 288] width 61 height 13
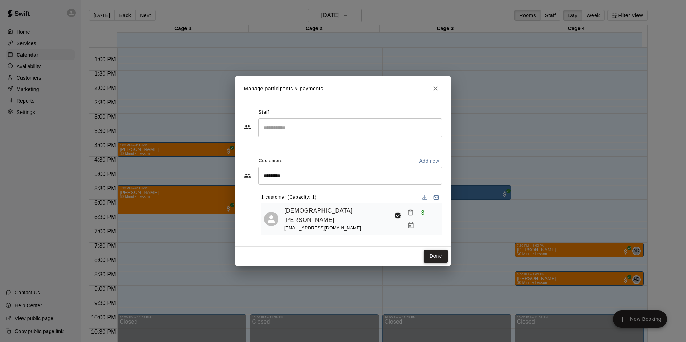
click at [432, 257] on button "Done" at bounding box center [435, 256] width 24 height 13
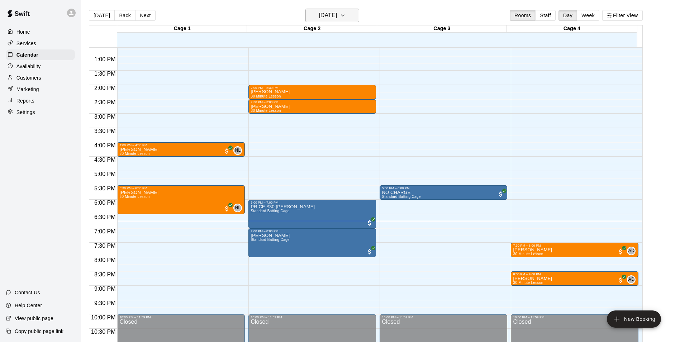
click at [326, 22] on button "[DATE]" at bounding box center [332, 16] width 54 height 14
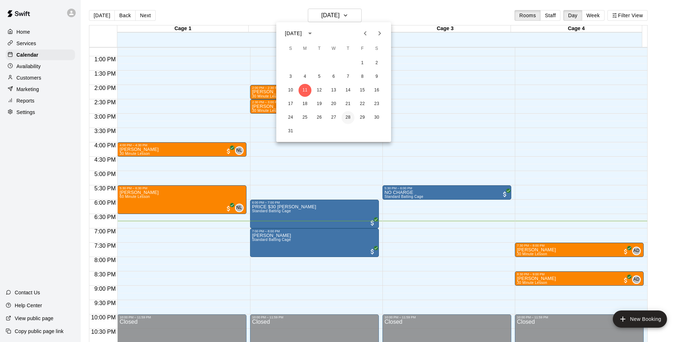
click at [347, 116] on button "28" at bounding box center [347, 117] width 13 height 13
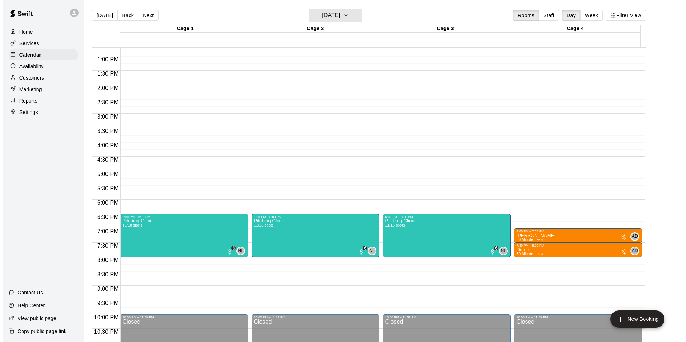
scroll to position [387, 0]
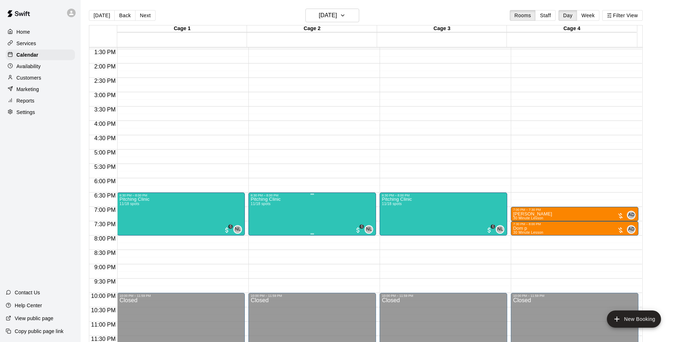
click at [366, 146] on div at bounding box center [343, 171] width 686 height 342
click at [254, 221] on img "edit" at bounding box center [258, 222] width 8 height 8
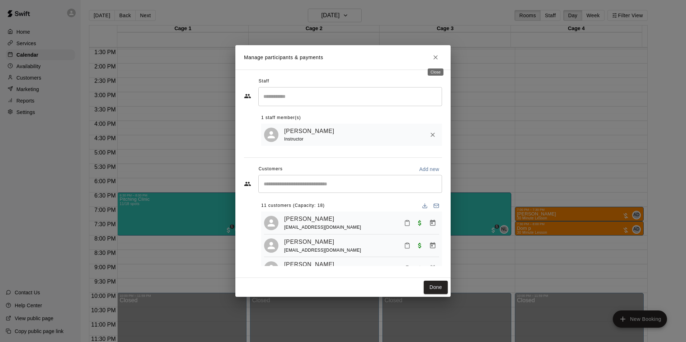
click at [434, 59] on icon "Close" at bounding box center [435, 57] width 7 height 7
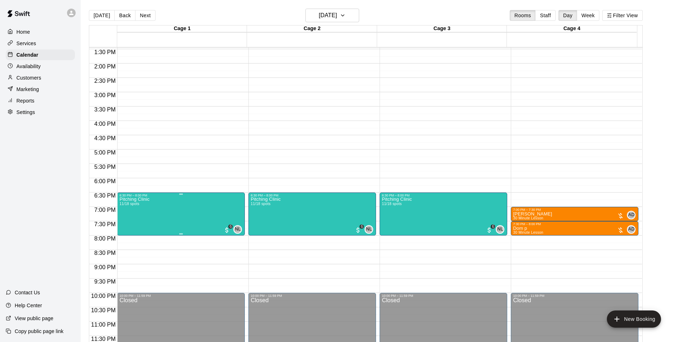
click at [129, 222] on img "edit" at bounding box center [126, 222] width 8 height 8
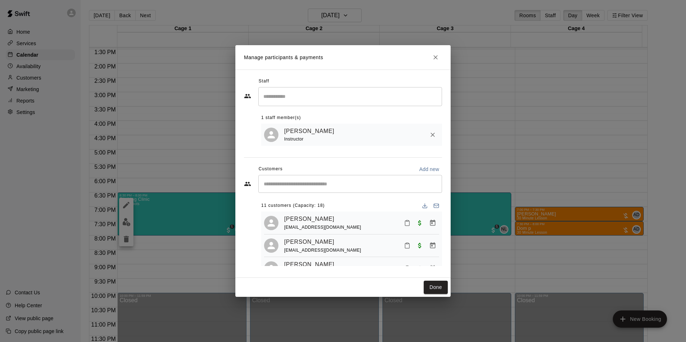
click at [316, 99] on input "Search staff" at bounding box center [349, 96] width 177 height 13
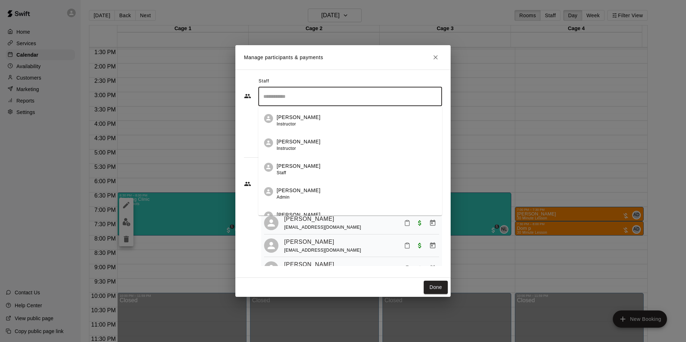
click at [248, 229] on div "​ 11 customers (Capacity: 18) [PERSON_NAME] [EMAIL_ADDRESS][DOMAIN_NAME] [PERSO…" at bounding box center [343, 220] width 198 height 91
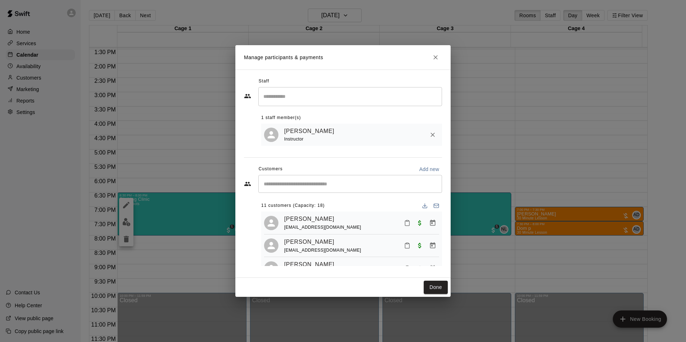
click at [285, 184] on input "Start typing to search customers..." at bounding box center [349, 183] width 177 height 7
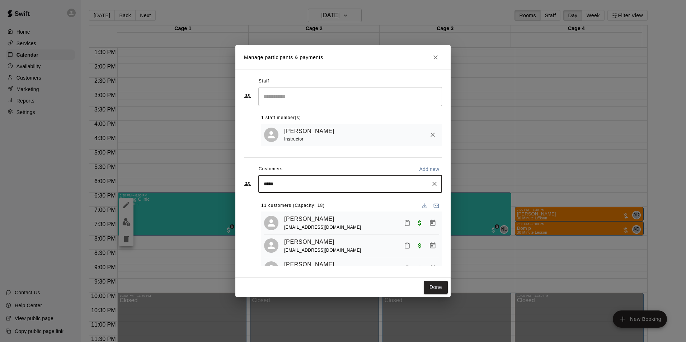
type input "******"
click at [319, 224] on div "[PERSON_NAME] [PERSON_NAME][EMAIL_ADDRESS][DOMAIN_NAME]" at bounding box center [357, 228] width 158 height 15
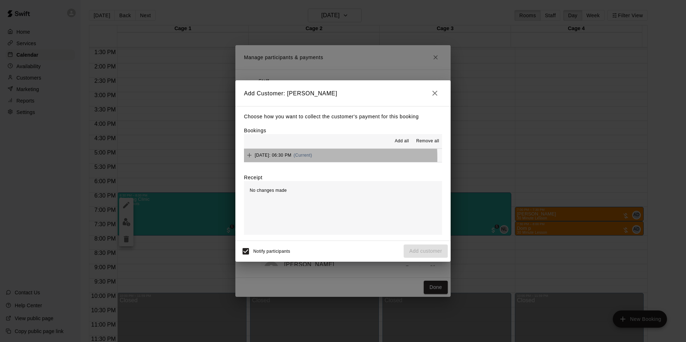
click at [277, 158] on div "[DATE]: 06:30 PM (Current)" at bounding box center [278, 155] width 68 height 11
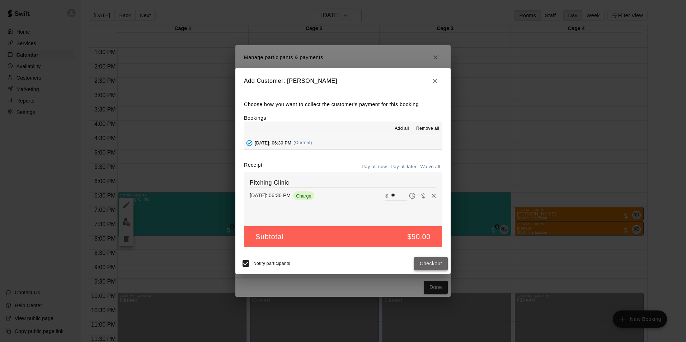
click at [431, 260] on button "Checkout" at bounding box center [431, 263] width 34 height 13
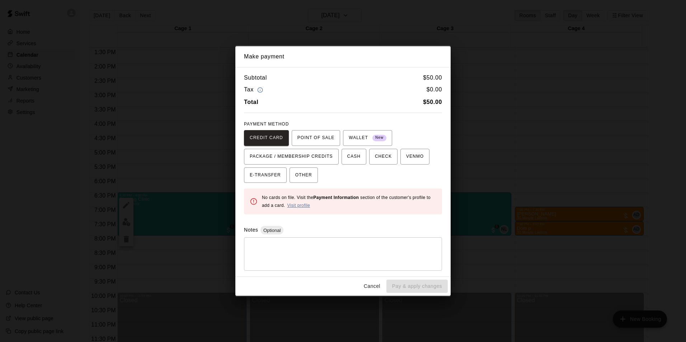
click at [298, 205] on link "Visit profile" at bounding box center [298, 205] width 23 height 5
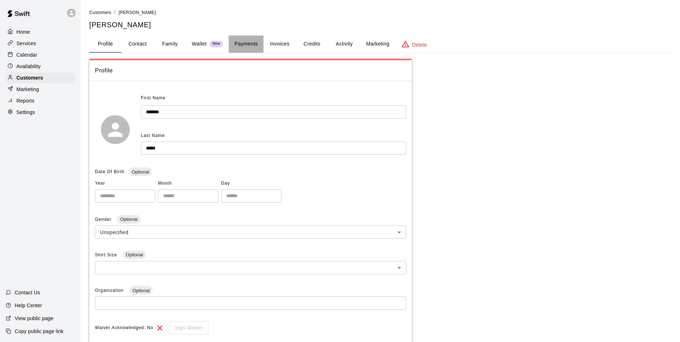
click at [247, 48] on button "Payments" at bounding box center [246, 43] width 35 height 17
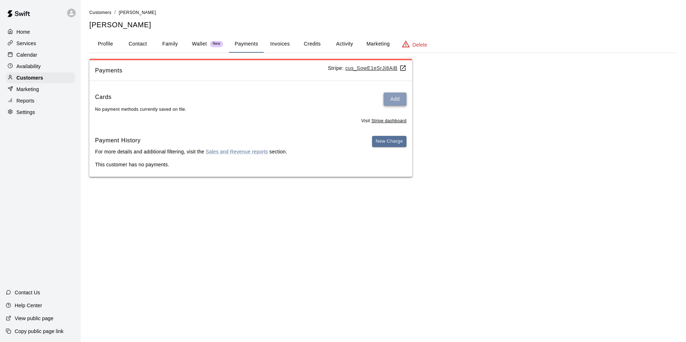
click at [388, 104] on button "Add" at bounding box center [394, 99] width 23 height 13
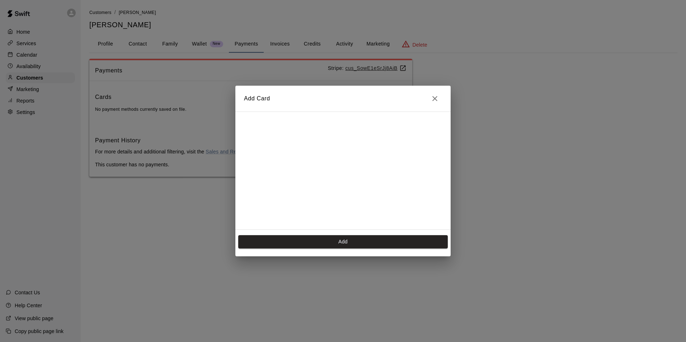
scroll to position [101, 0]
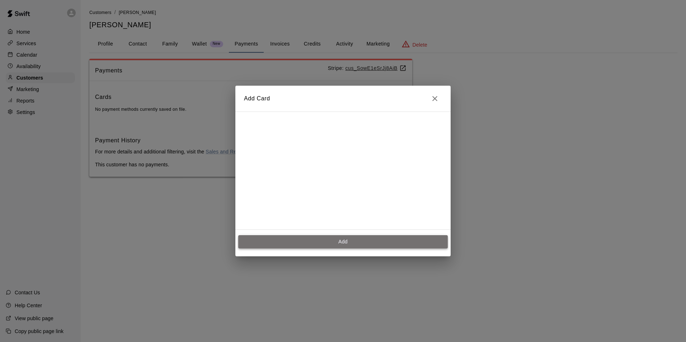
click at [348, 242] on button "Add" at bounding box center [342, 241] width 209 height 13
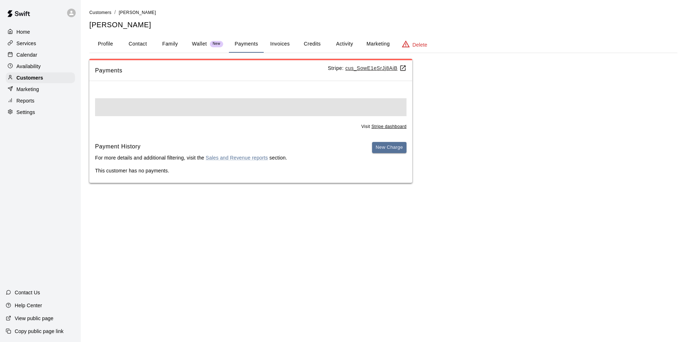
scroll to position [0, 0]
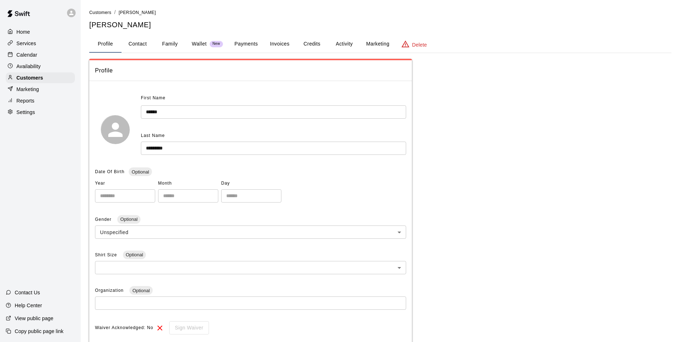
click at [306, 43] on button "Credits" at bounding box center [312, 43] width 32 height 17
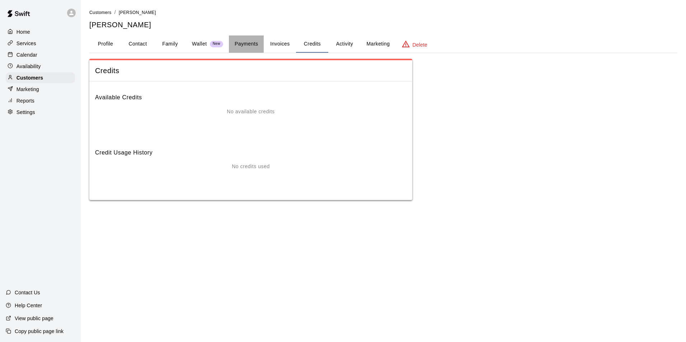
click at [246, 41] on button "Payments" at bounding box center [246, 43] width 35 height 17
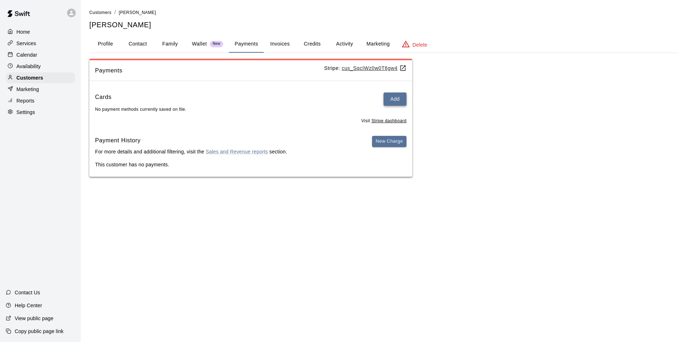
click at [394, 104] on button "Add" at bounding box center [394, 99] width 23 height 13
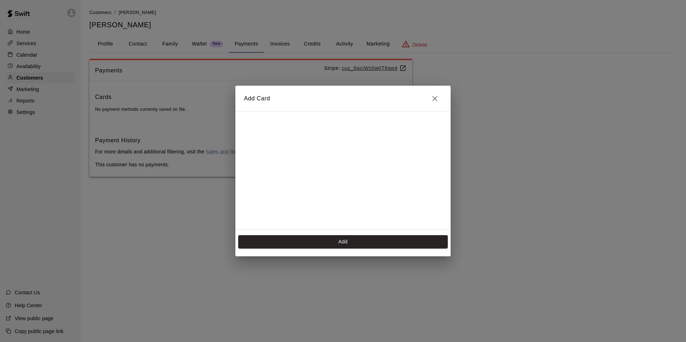
scroll to position [101, 0]
click at [327, 237] on button "Add" at bounding box center [342, 241] width 209 height 13
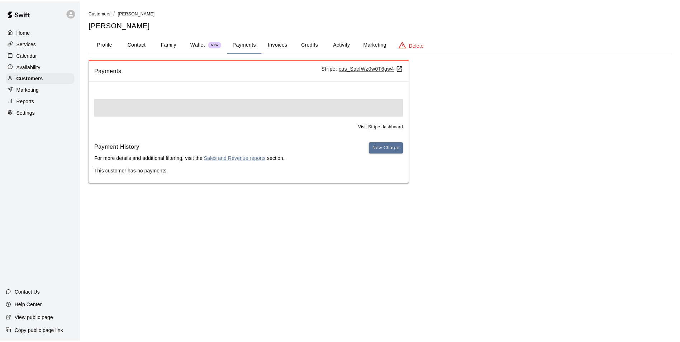
scroll to position [0, 0]
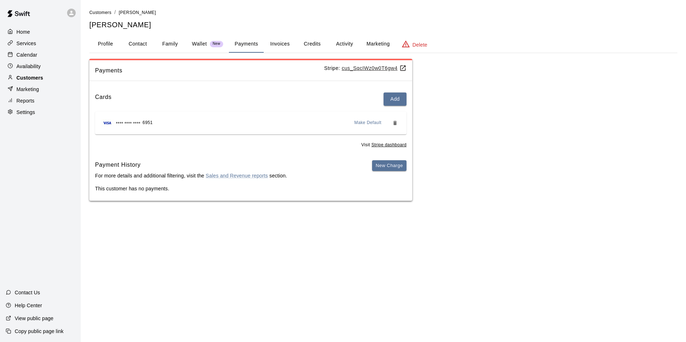
click at [41, 79] on p "Customers" at bounding box center [29, 77] width 27 height 7
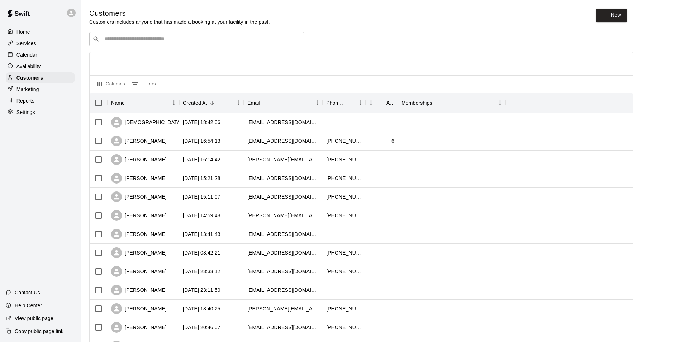
click at [141, 42] on input "Search customers by name or email" at bounding box center [202, 38] width 199 height 7
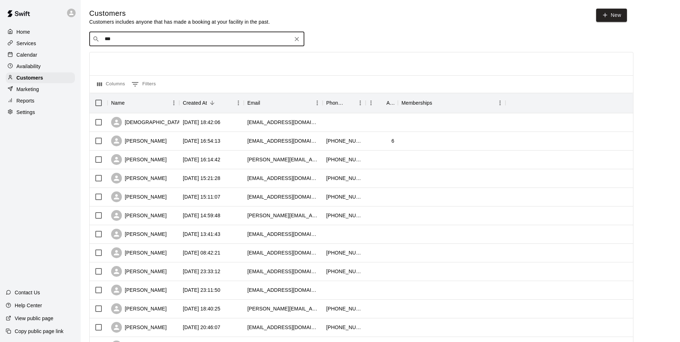
type input "****"
click at [153, 79] on div "[PERSON_NAME] [PERSON_NAME][EMAIL_ADDRESS][DOMAIN_NAME]" at bounding box center [203, 81] width 189 height 15
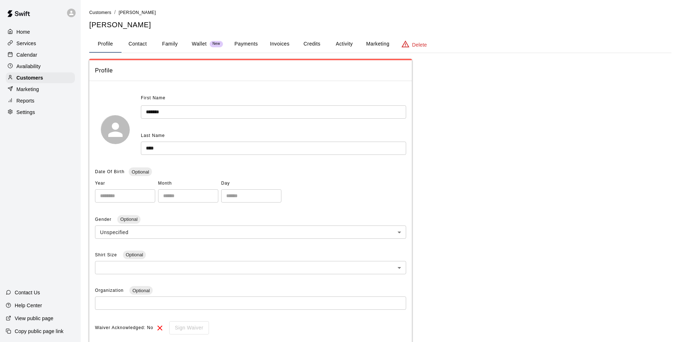
click at [171, 41] on button "Family" at bounding box center [170, 43] width 32 height 17
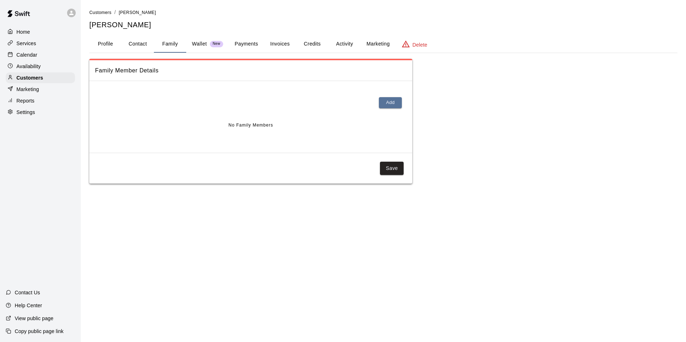
click at [257, 44] on button "Payments" at bounding box center [246, 43] width 35 height 17
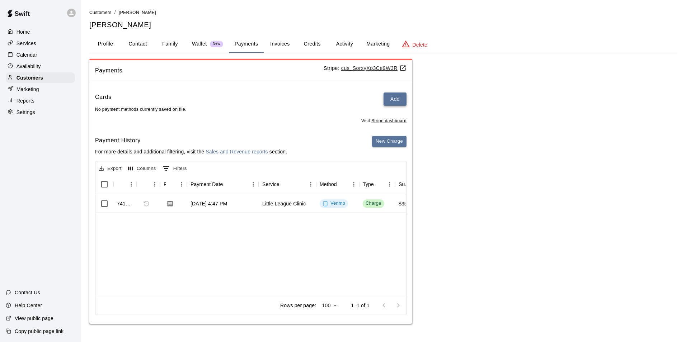
click at [404, 104] on button "Add" at bounding box center [394, 99] width 23 height 13
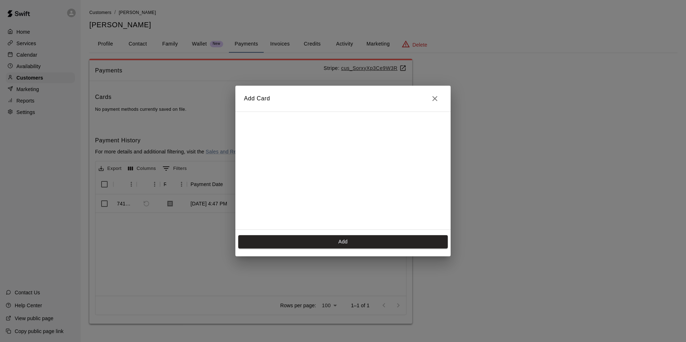
scroll to position [101, 0]
click at [347, 237] on button "Add" at bounding box center [342, 241] width 209 height 13
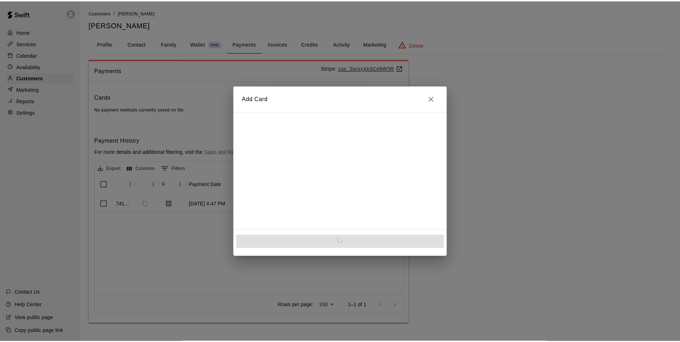
scroll to position [0, 0]
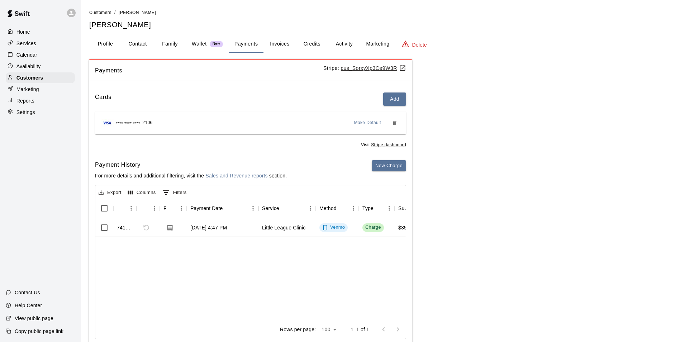
click at [104, 43] on button "Profile" at bounding box center [105, 43] width 32 height 17
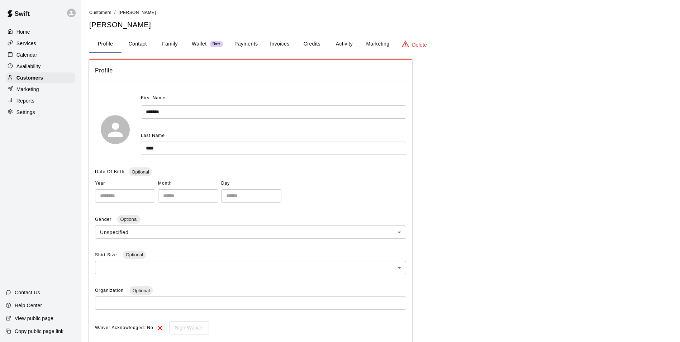
click at [141, 43] on button "Contact" at bounding box center [138, 43] width 32 height 17
select select "**"
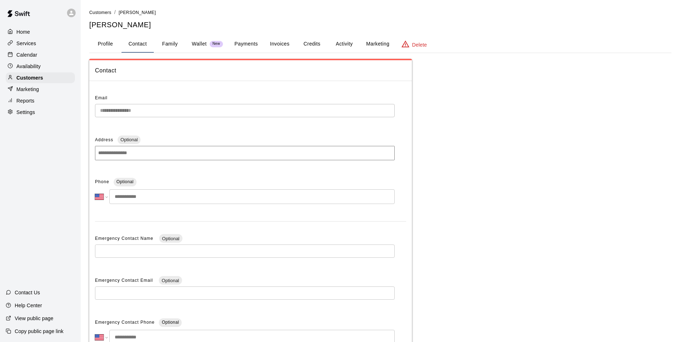
click at [239, 45] on button "Payments" at bounding box center [246, 43] width 35 height 17
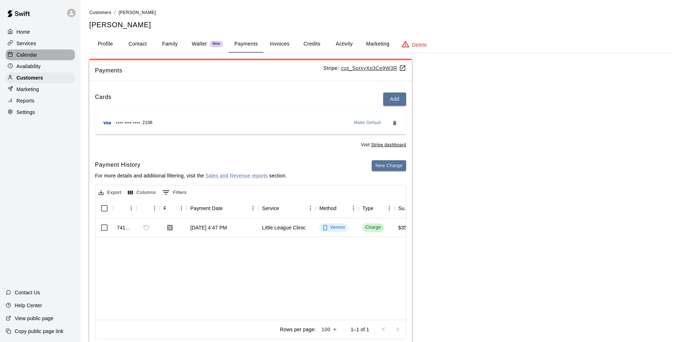
click at [36, 58] on p "Calendar" at bounding box center [26, 54] width 21 height 7
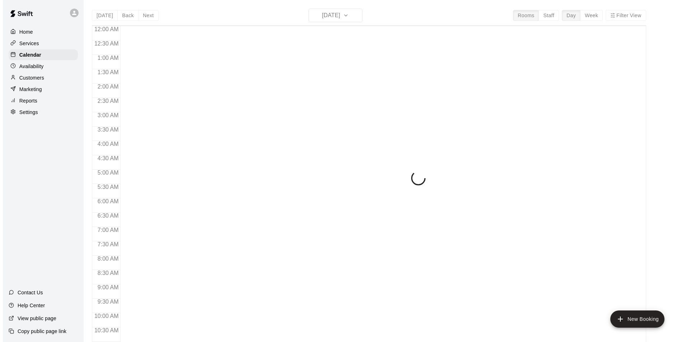
scroll to position [364, 0]
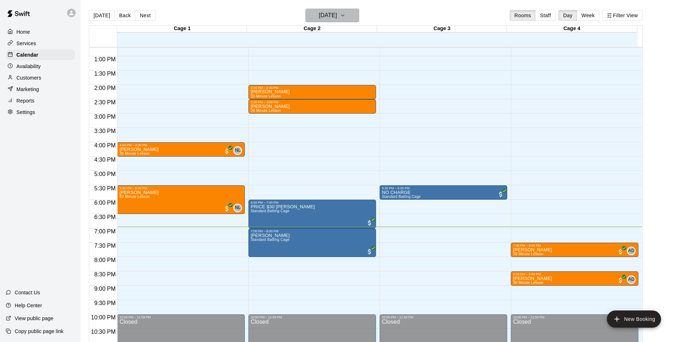
click at [351, 18] on button "[DATE]" at bounding box center [332, 16] width 54 height 14
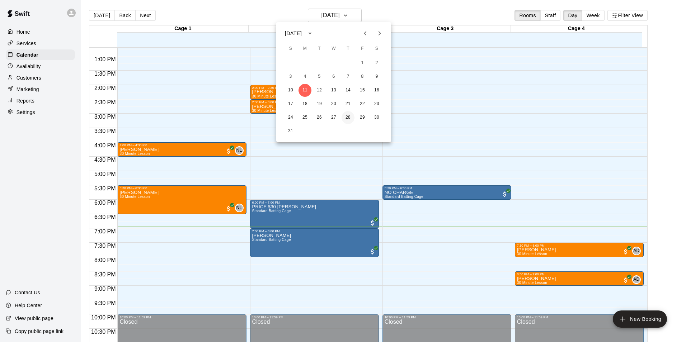
click at [345, 118] on button "28" at bounding box center [347, 117] width 13 height 13
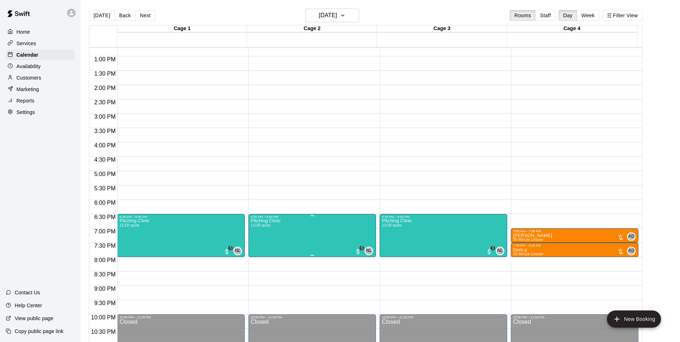
click at [259, 242] on img "edit" at bounding box center [258, 244] width 8 height 8
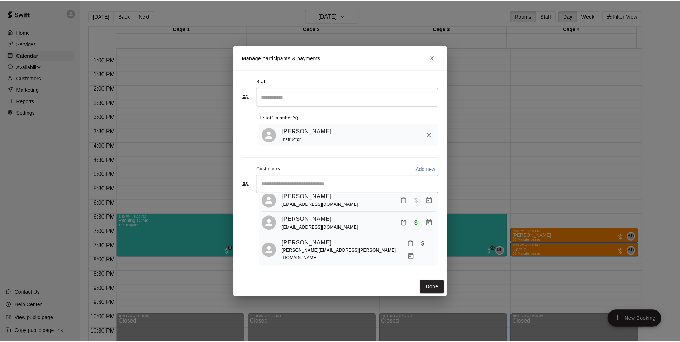
scroll to position [210, 0]
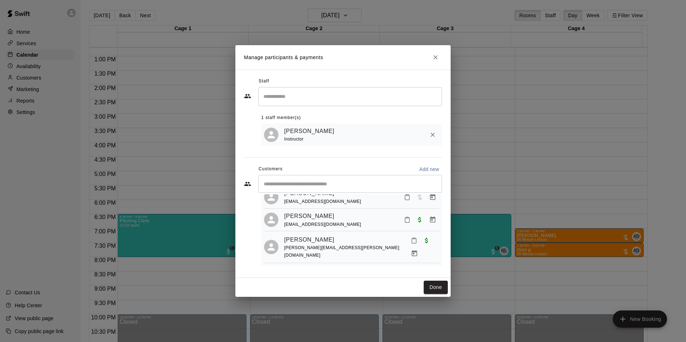
click at [300, 186] on input "Start typing to search customers..." at bounding box center [349, 183] width 177 height 7
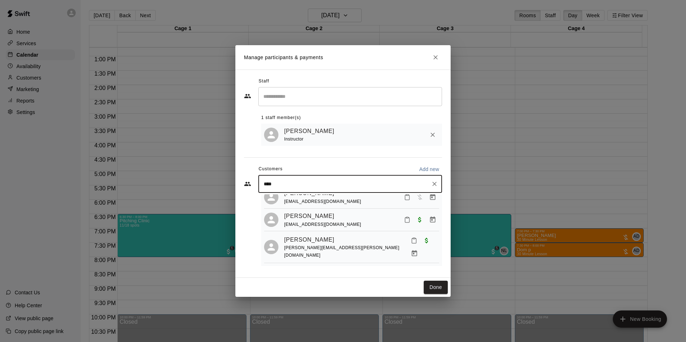
type input "*****"
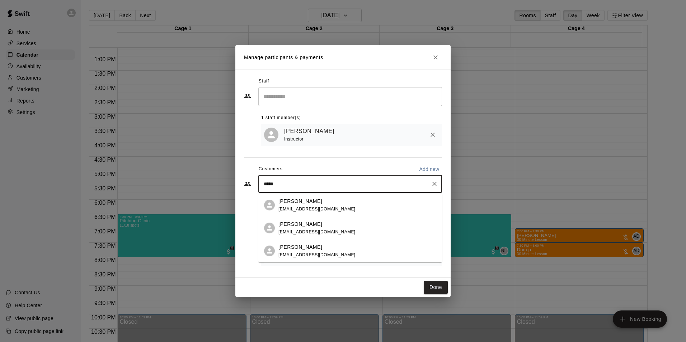
click at [309, 226] on p "[PERSON_NAME]" at bounding box center [300, 225] width 44 height 8
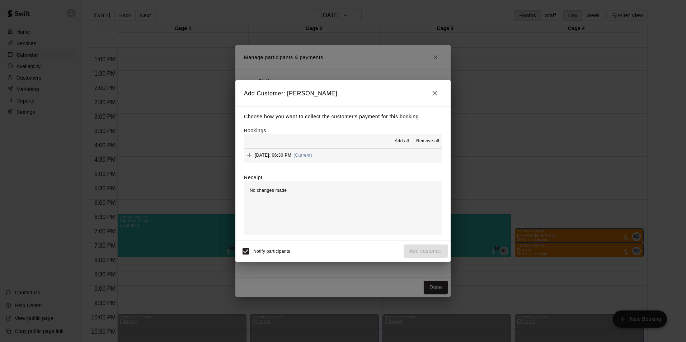
click at [286, 157] on span "[DATE]: 06:30 PM" at bounding box center [273, 155] width 37 height 5
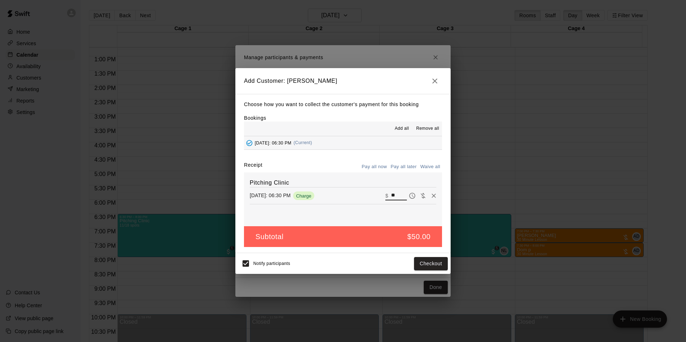
drag, startPoint x: 394, startPoint y: 197, endPoint x: 343, endPoint y: 199, distance: 51.3
click at [343, 199] on div "Thursday, August 28: 06:30 PM Charge ​ $ **" at bounding box center [343, 195] width 186 height 11
type input "**"
click at [424, 264] on button "Checkout" at bounding box center [431, 263] width 34 height 13
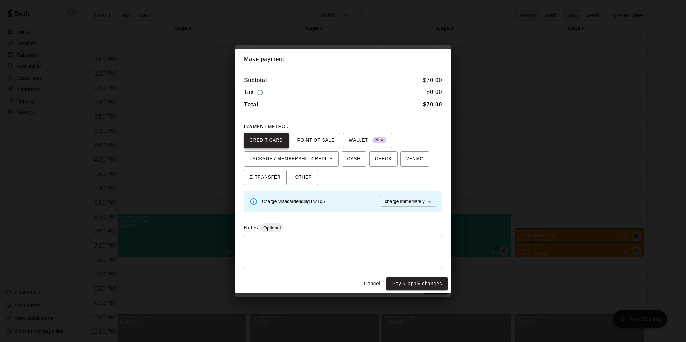
drag, startPoint x: 374, startPoint y: 159, endPoint x: 257, endPoint y: 133, distance: 120.1
click at [257, 133] on div "CREDIT CARD POINT OF SALE WALLET New PACKAGE / MEMBERSHIP CREDITS CASH CHECK VE…" at bounding box center [343, 159] width 198 height 53
click at [413, 282] on button "Pay & apply changes" at bounding box center [416, 283] width 61 height 13
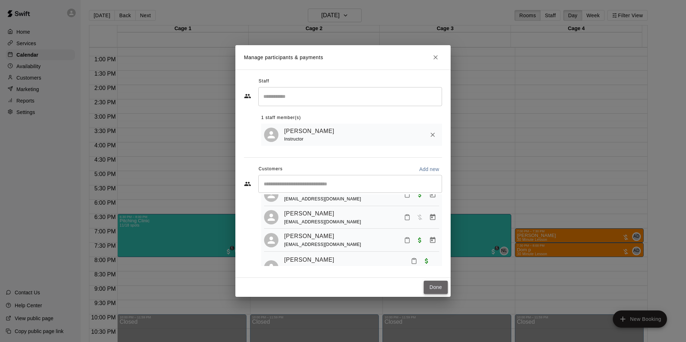
click at [433, 284] on button "Done" at bounding box center [435, 287] width 24 height 13
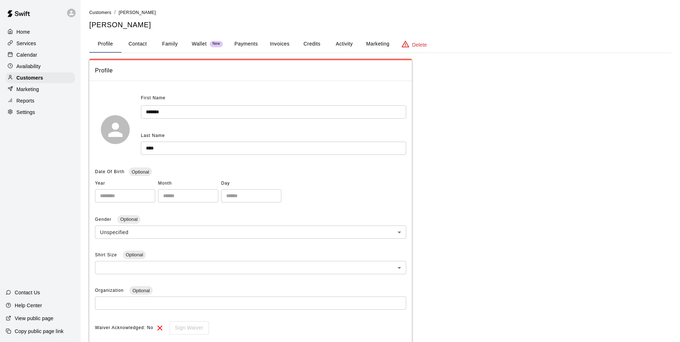
click at [251, 43] on button "Payments" at bounding box center [246, 43] width 35 height 17
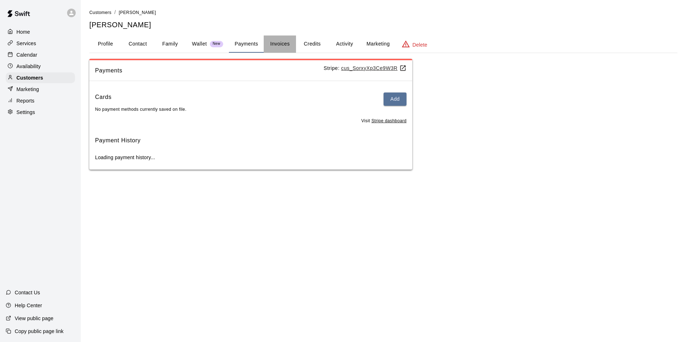
click at [282, 40] on button "Invoices" at bounding box center [280, 43] width 32 height 17
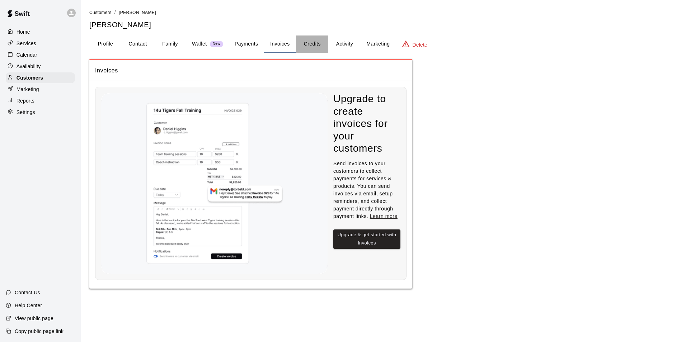
click at [323, 44] on button "Credits" at bounding box center [312, 43] width 32 height 17
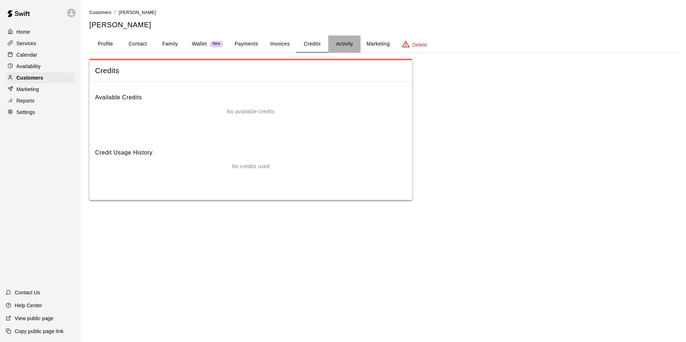
click at [342, 46] on button "Activity" at bounding box center [344, 43] width 32 height 17
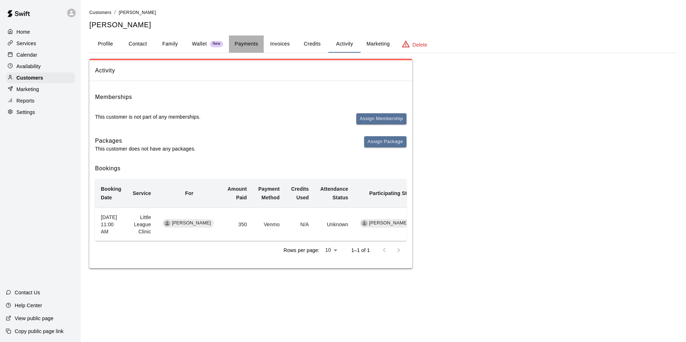
click at [243, 43] on button "Payments" at bounding box center [246, 43] width 35 height 17
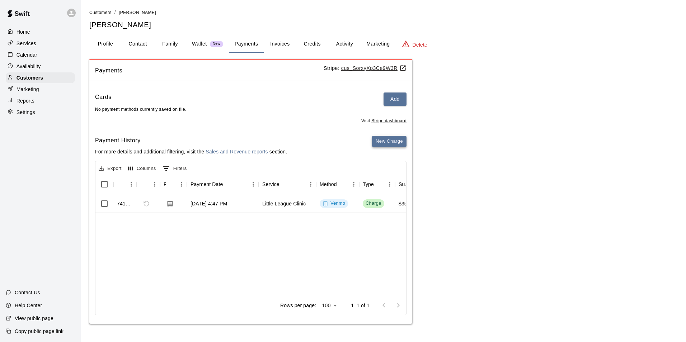
click at [381, 141] on button "New Charge" at bounding box center [389, 141] width 34 height 11
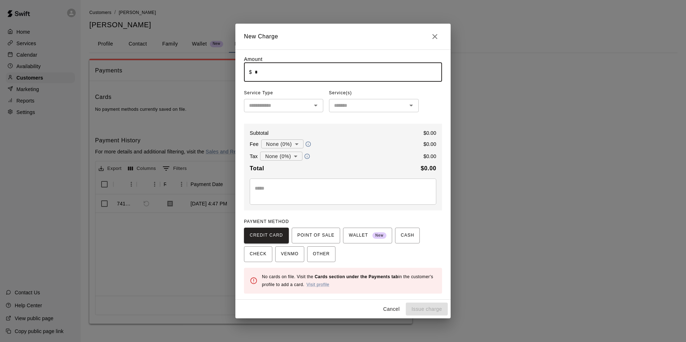
click at [283, 68] on input "*" at bounding box center [348, 72] width 187 height 19
click at [283, 74] on input "text" at bounding box center [348, 72] width 187 height 19
click at [295, 74] on input "text" at bounding box center [348, 72] width 187 height 19
click at [279, 68] on input "text" at bounding box center [348, 72] width 187 height 19
click at [279, 69] on input "text" at bounding box center [348, 72] width 187 height 19
